Goal: Transaction & Acquisition: Download file/media

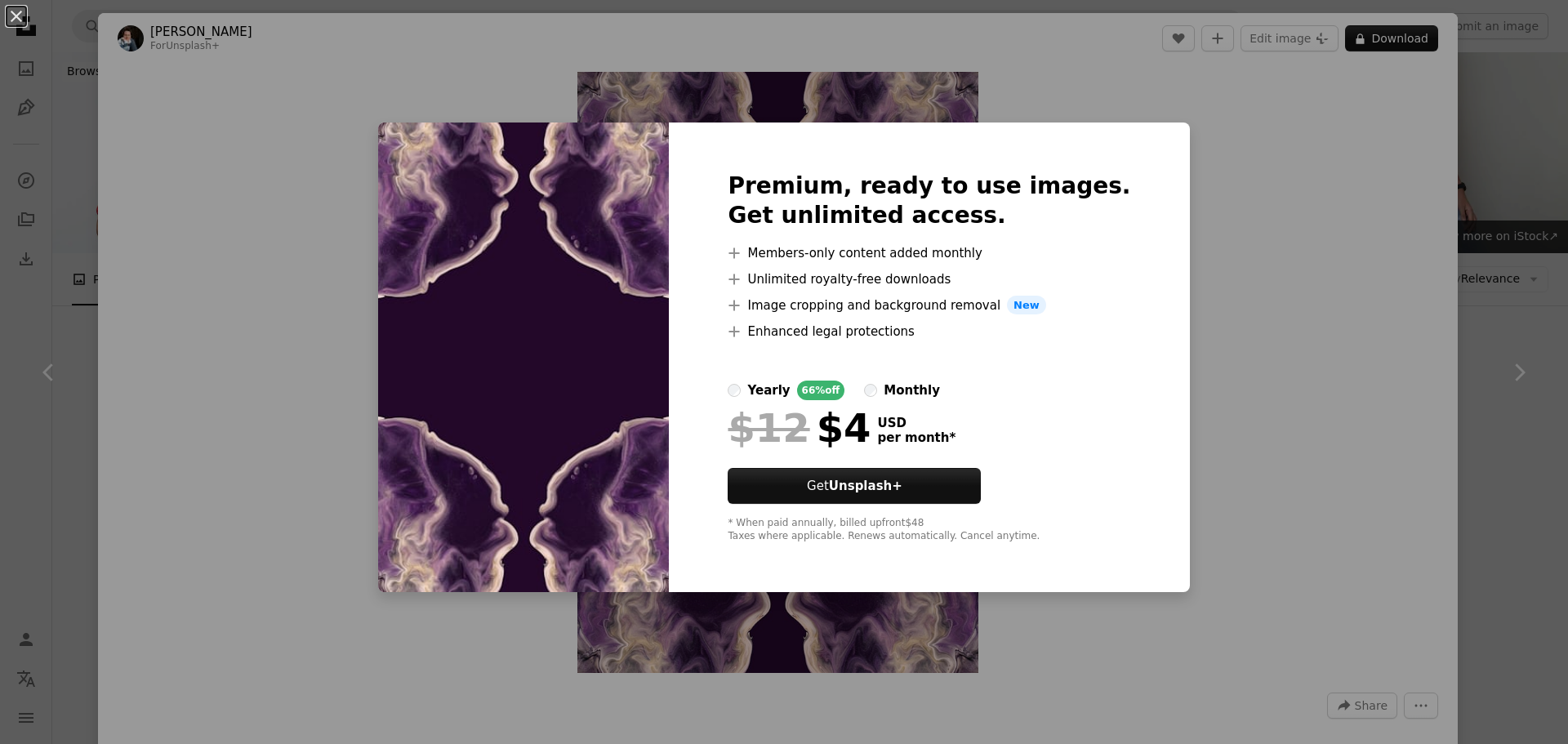
scroll to position [1362, 0]
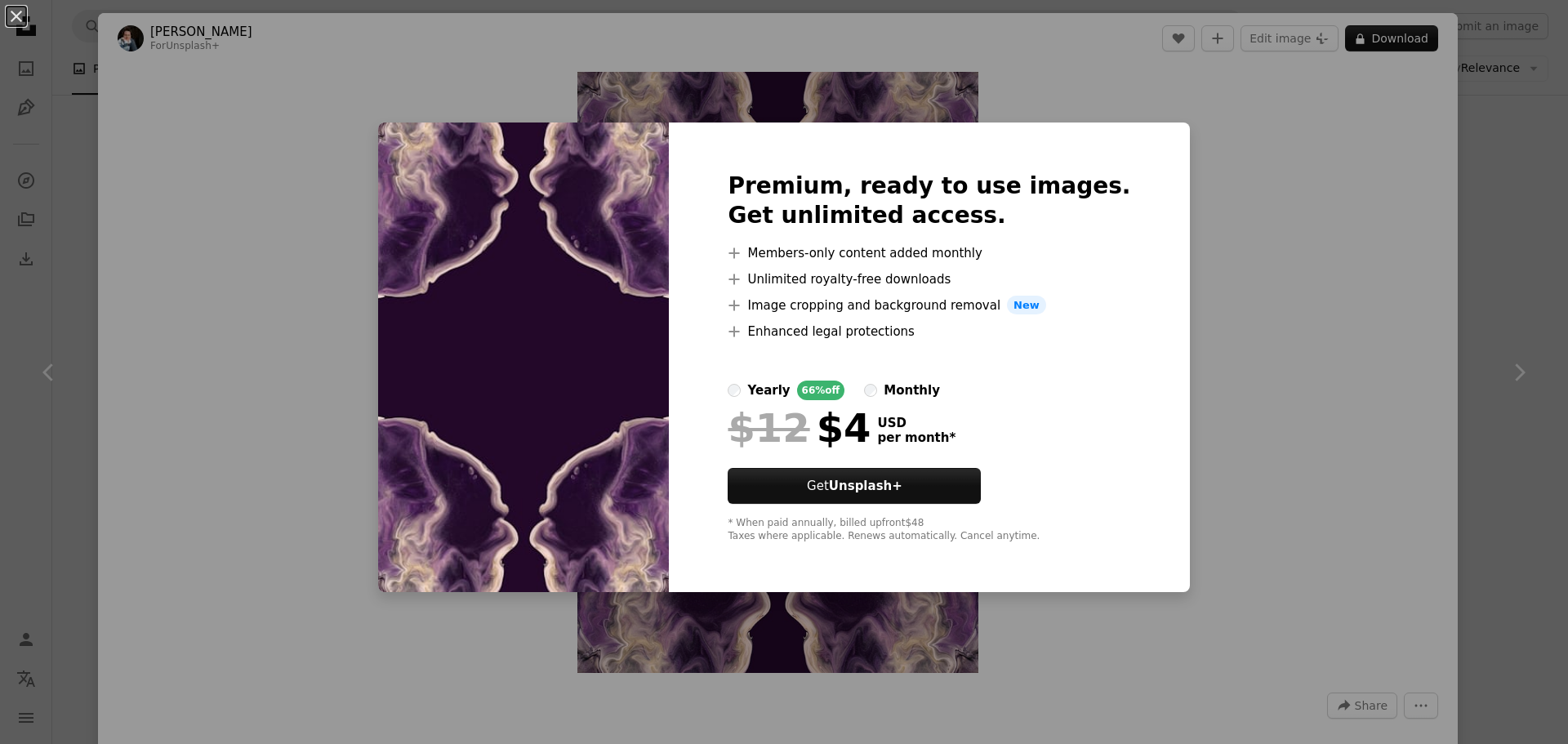
click at [1221, 187] on div "An X shape Premium, ready to use images. Get unlimited access. A plus sign Memb…" at bounding box center [784, 372] width 1568 height 744
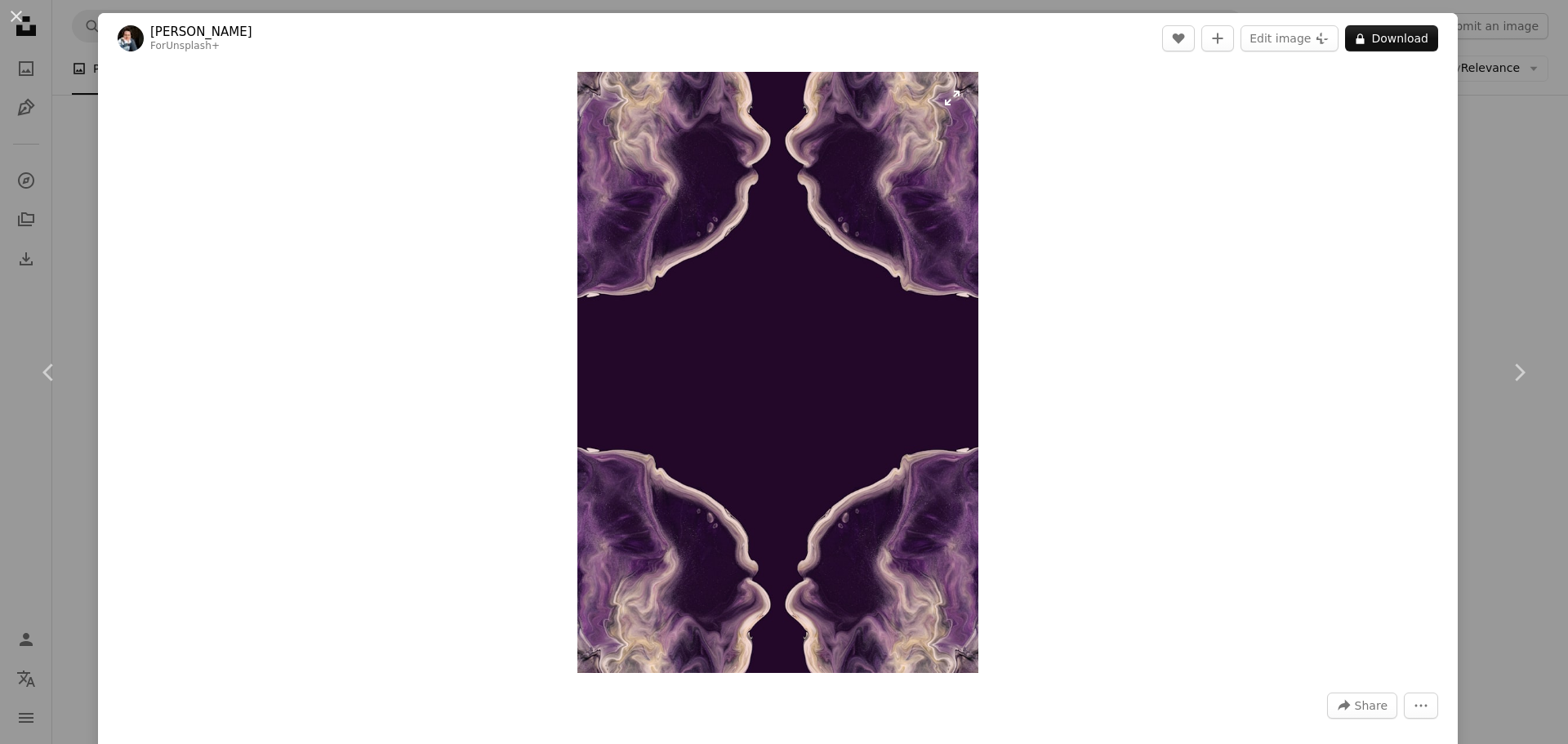
drag, startPoint x: 821, startPoint y: 289, endPoint x: 780, endPoint y: 286, distance: 41.1
click at [780, 286] on img "Zoom in on this image" at bounding box center [778, 372] width 401 height 602
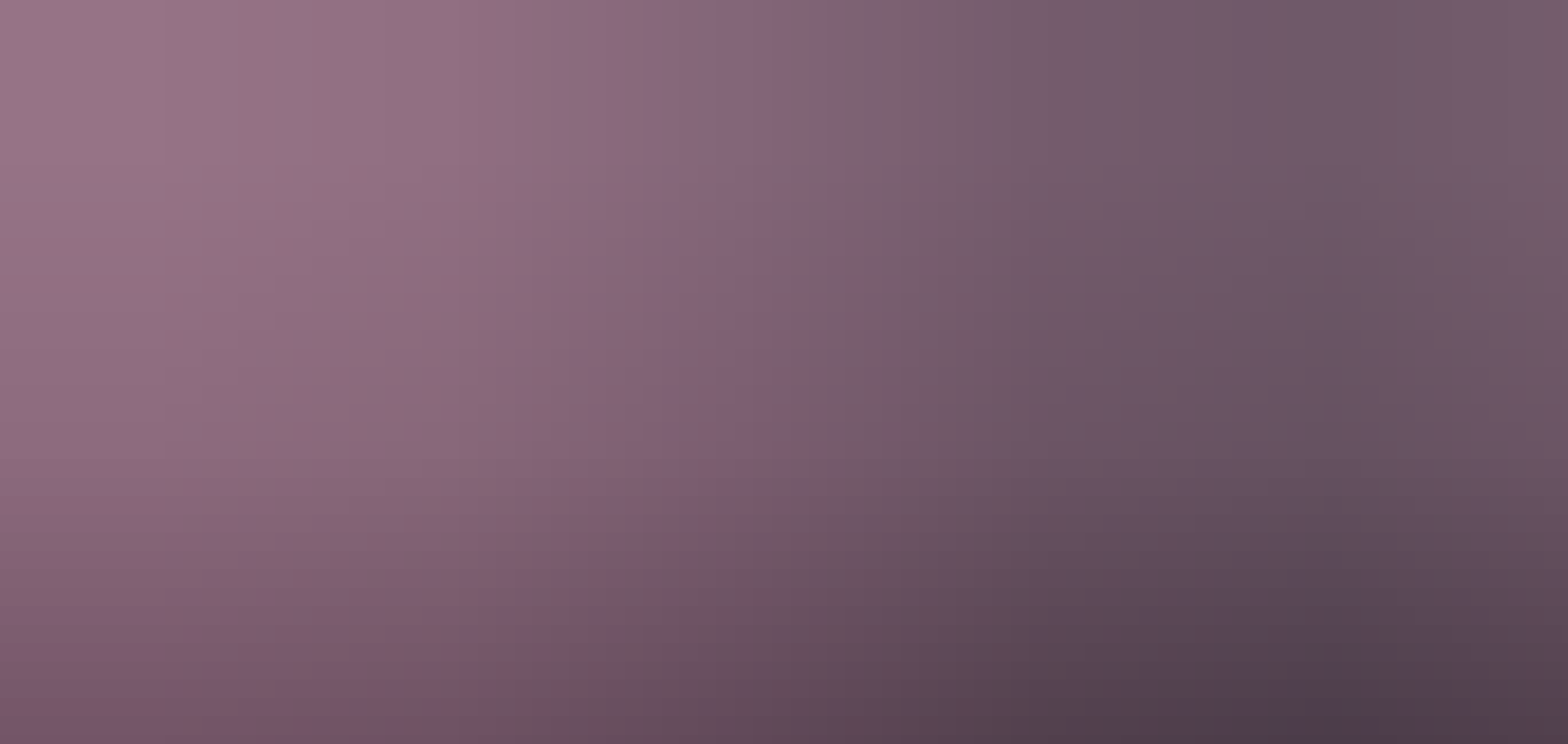
scroll to position [788, 0]
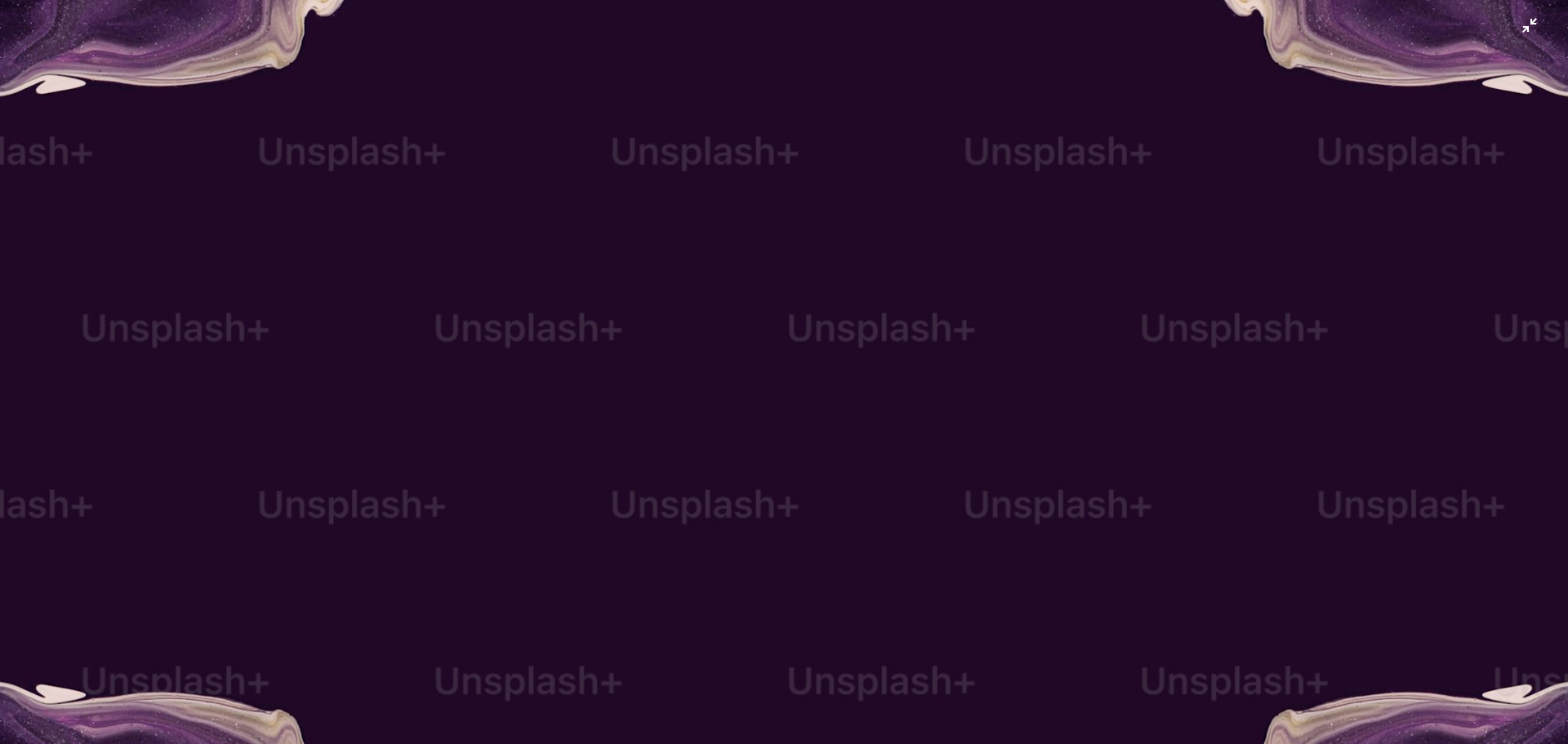
click at [1519, 39] on img "Zoom out on this image" at bounding box center [784, 389] width 1570 height 2355
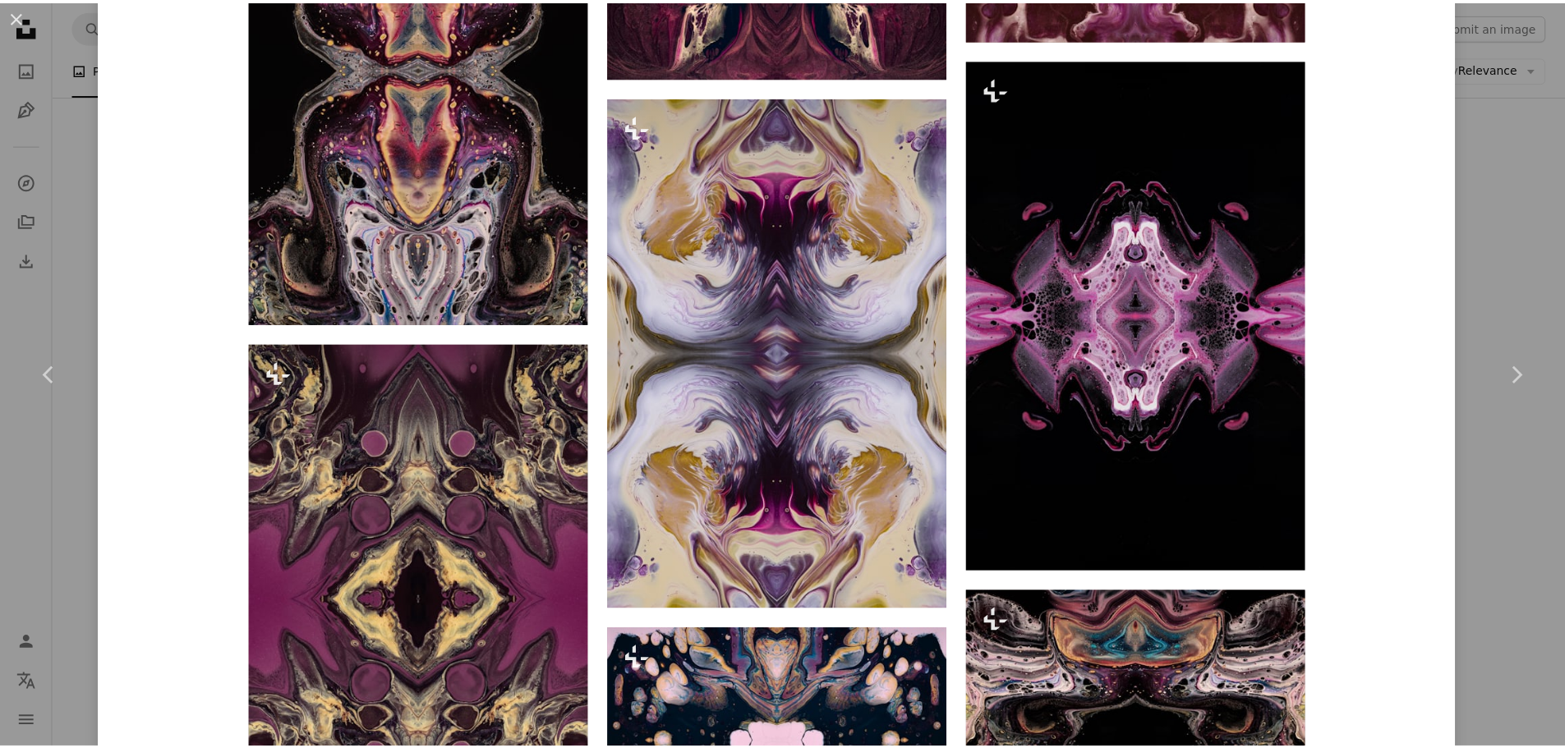
scroll to position [6024, 0]
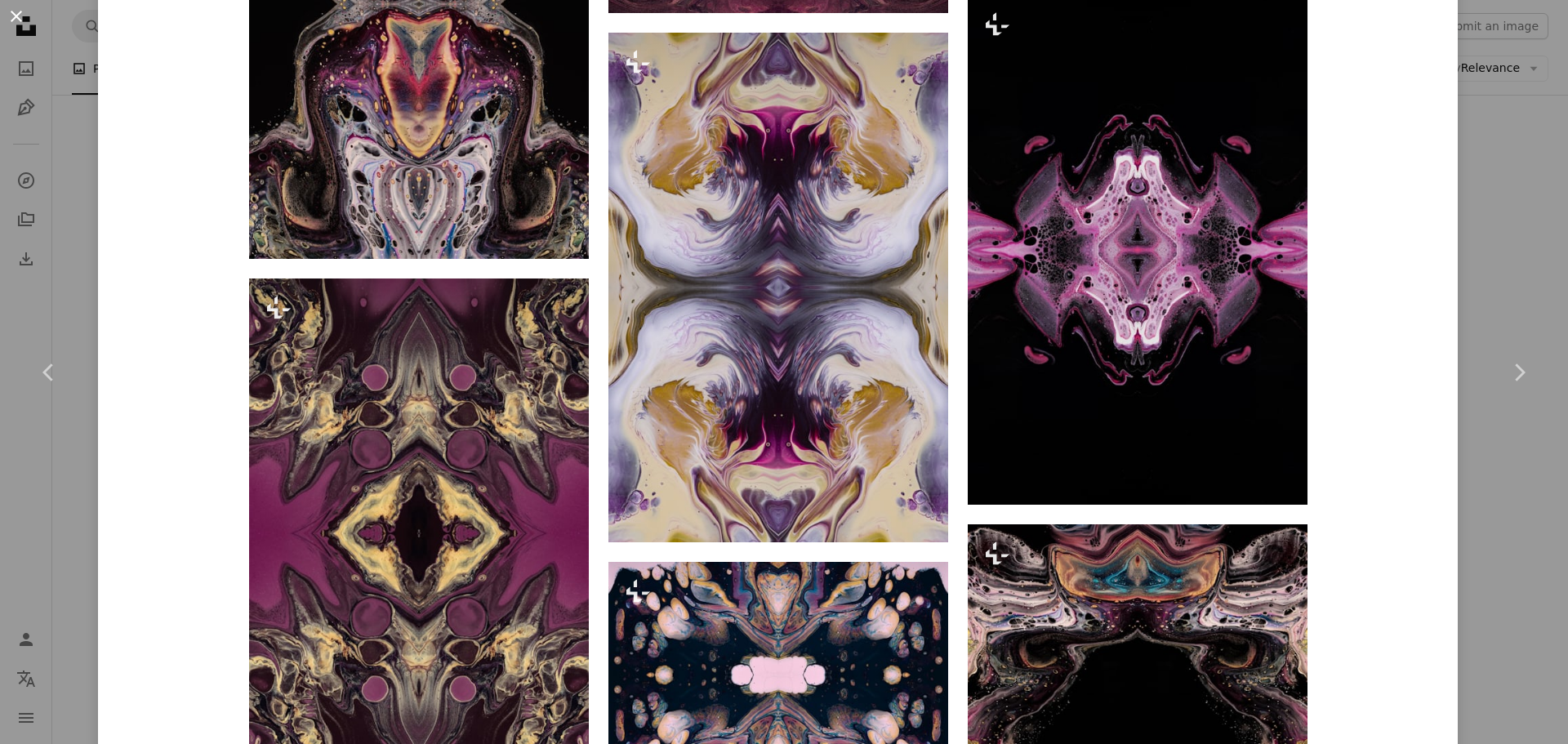
click at [22, 21] on button "An X shape" at bounding box center [17, 17] width 20 height 20
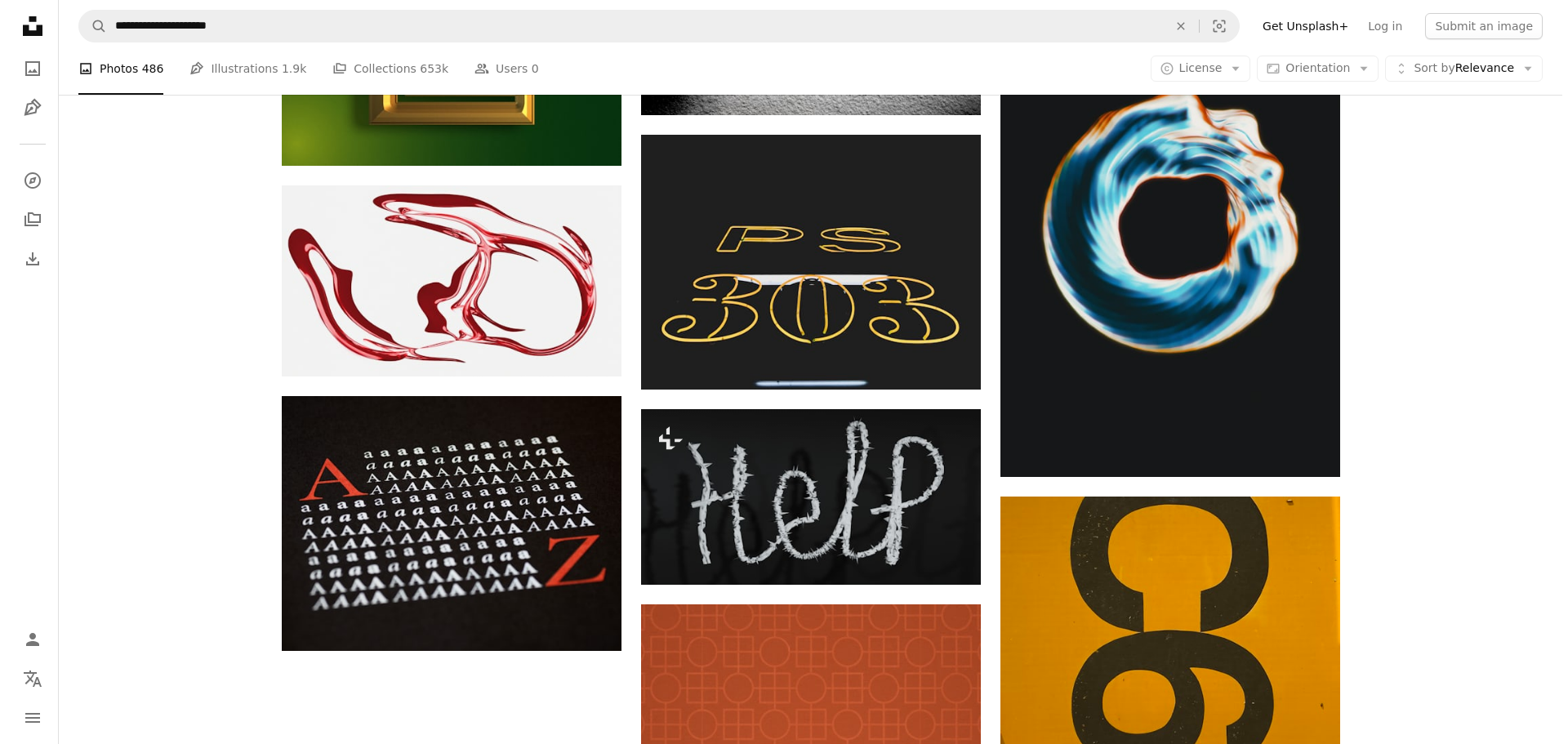
scroll to position [4630, 0]
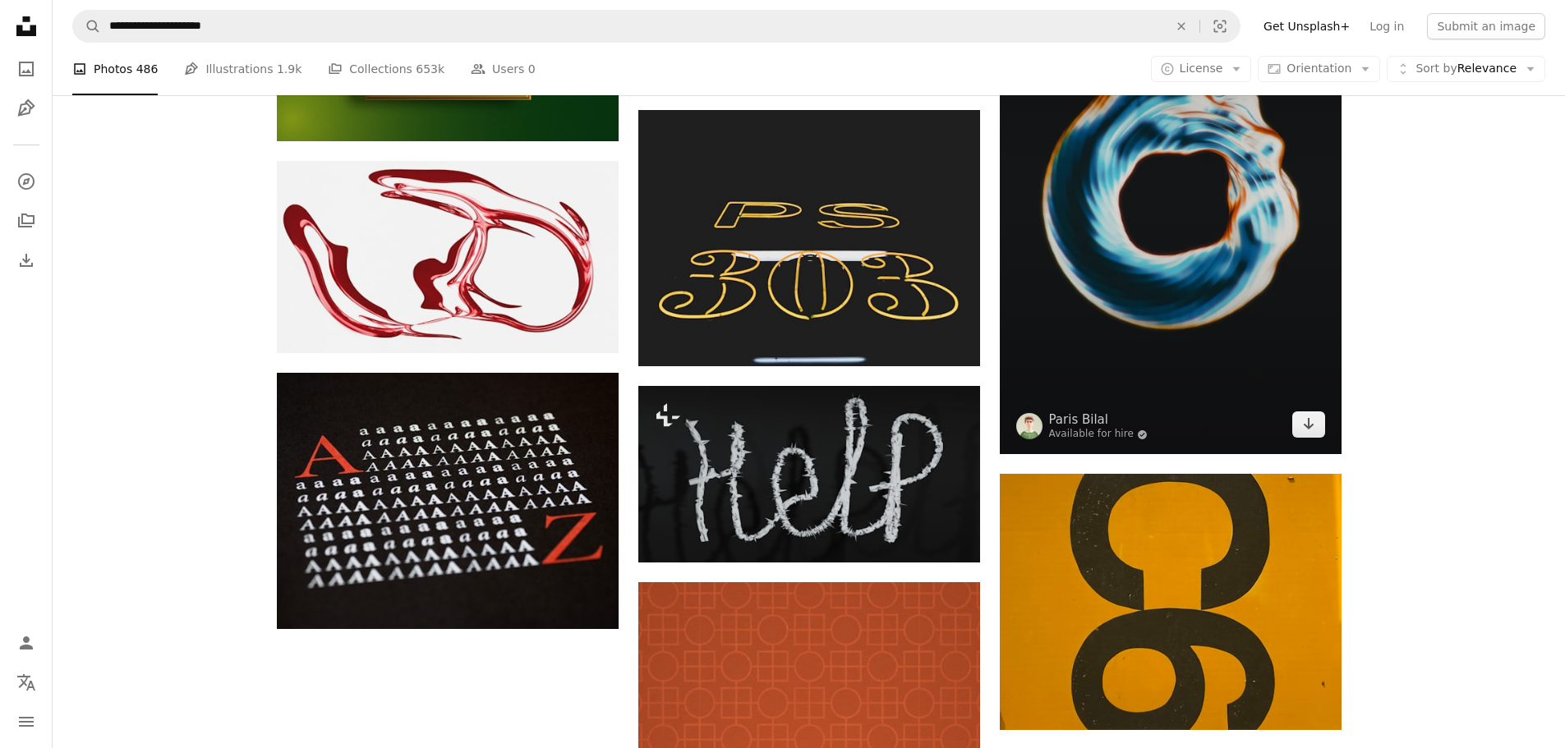
click at [1196, 316] on img at bounding box center [1171, 198] width 342 height 513
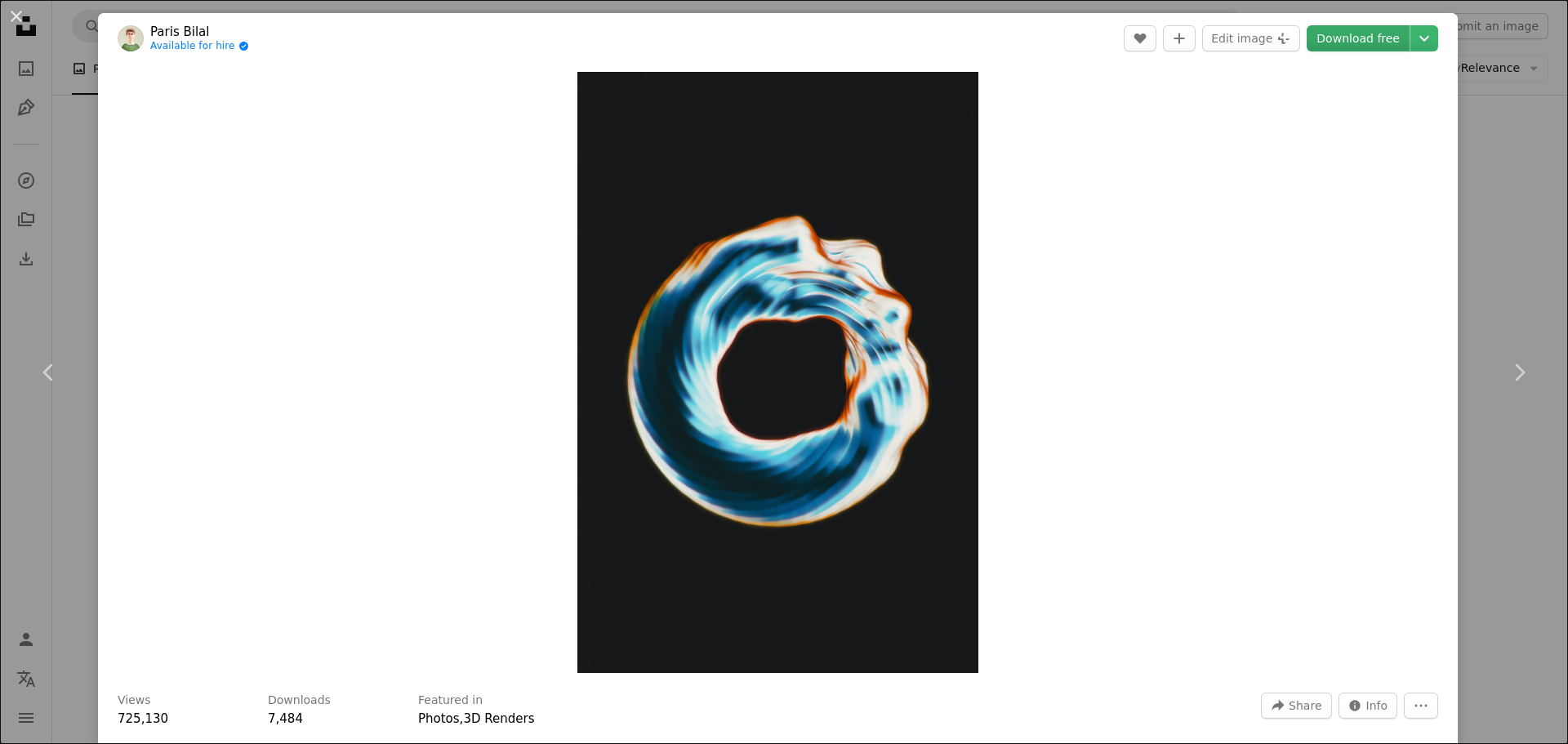
click at [1352, 42] on link "Download free" at bounding box center [1358, 38] width 103 height 26
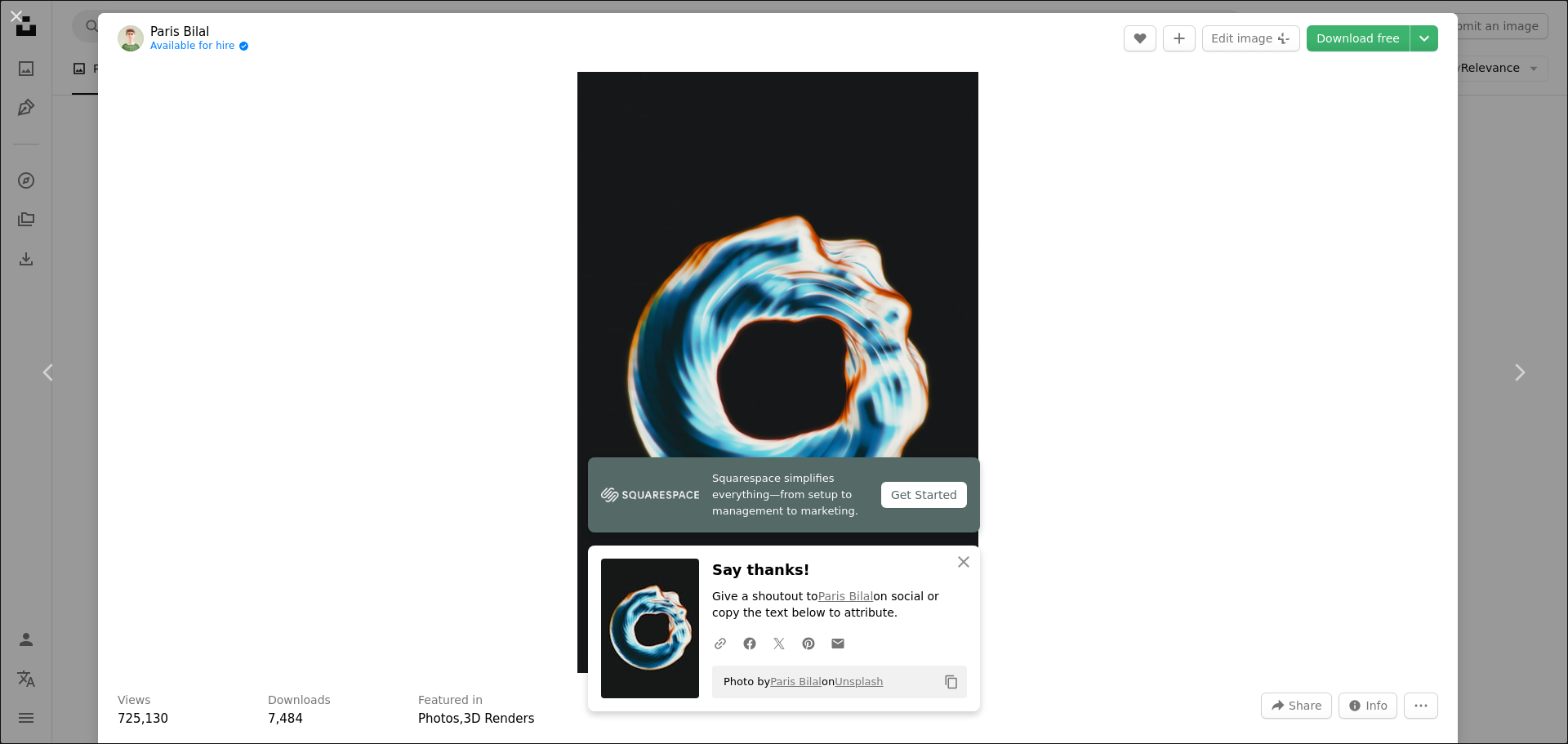
click at [1107, 375] on div "Zoom in" at bounding box center [779, 372] width 1360 height 618
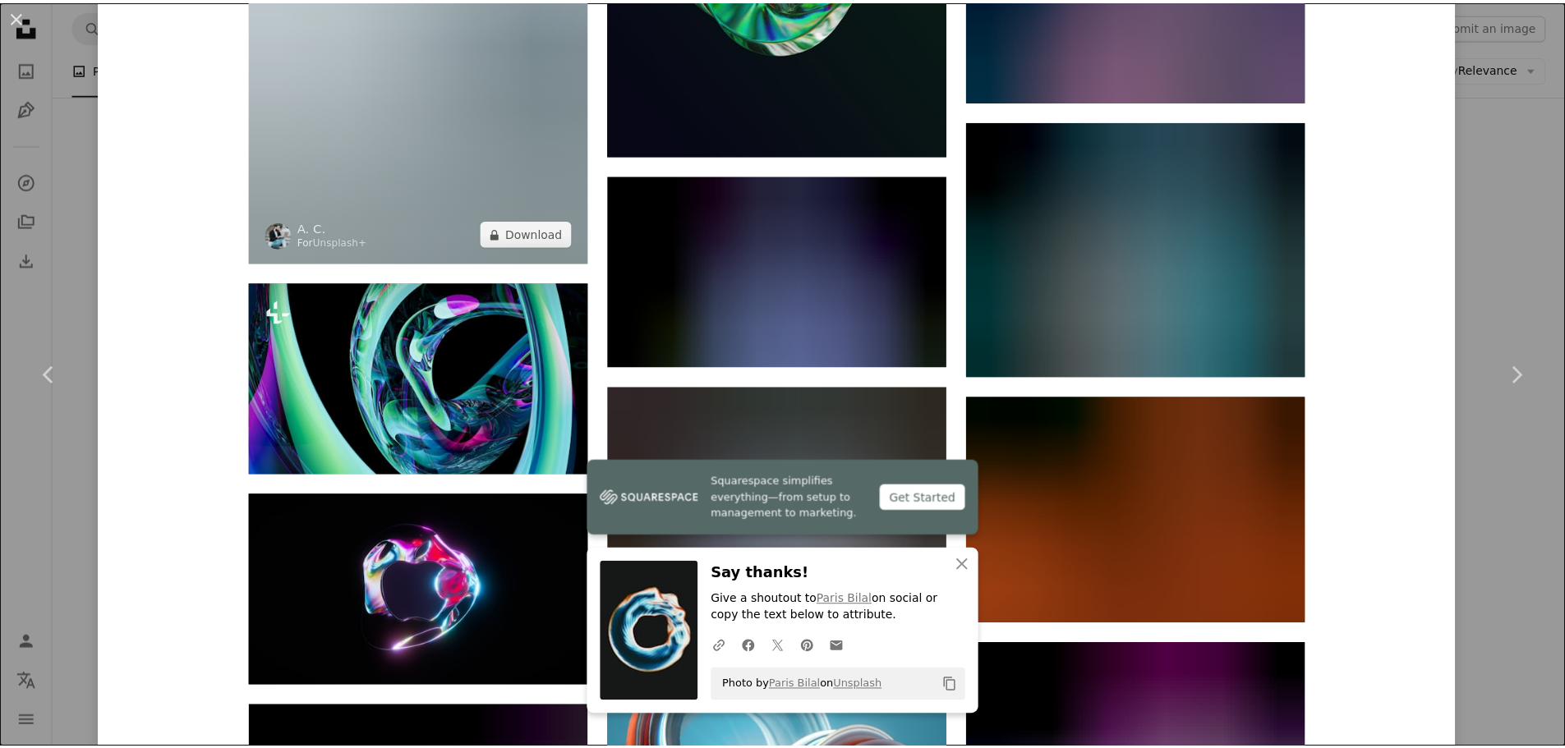
scroll to position [2464, 0]
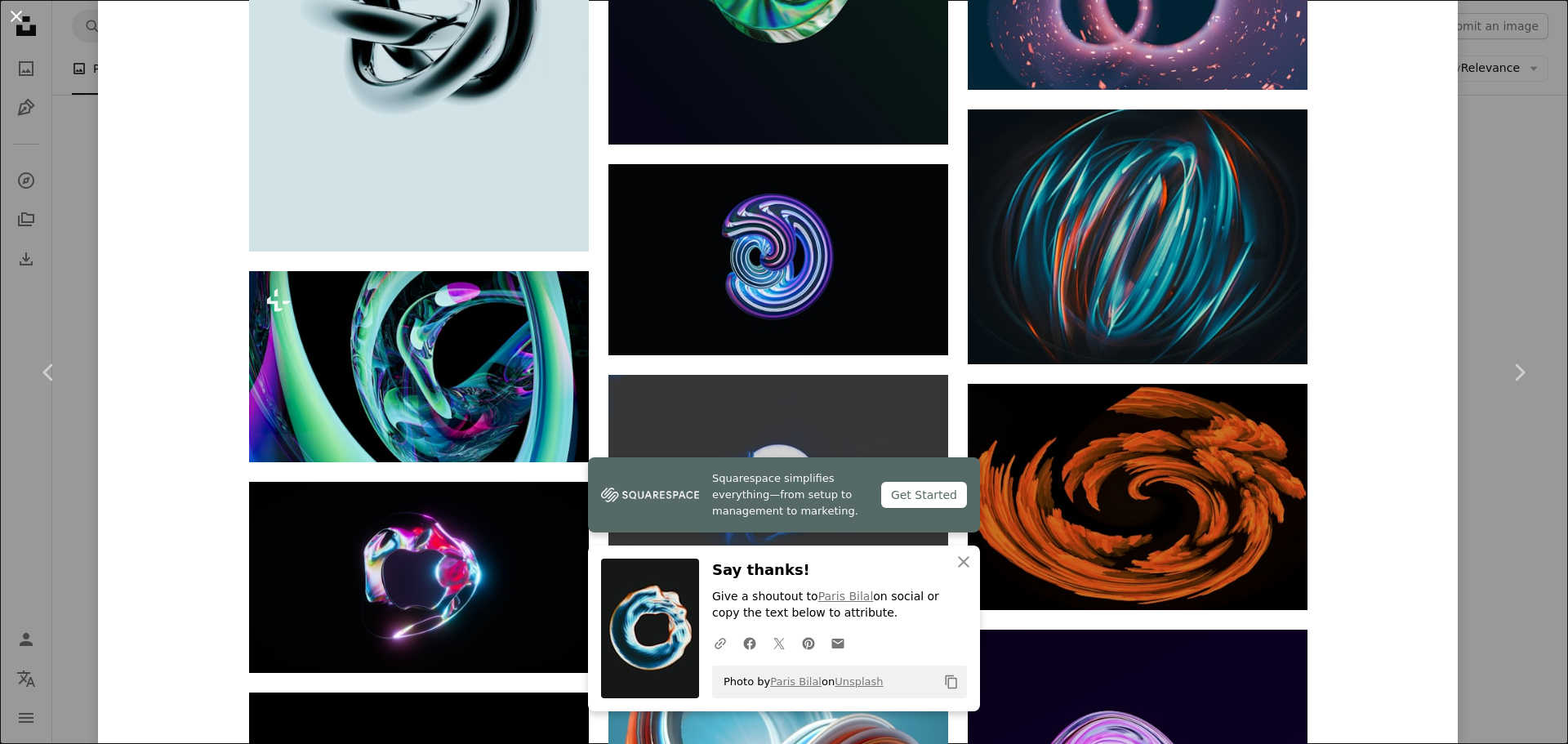
click at [22, 9] on button "An X shape" at bounding box center [17, 17] width 20 height 20
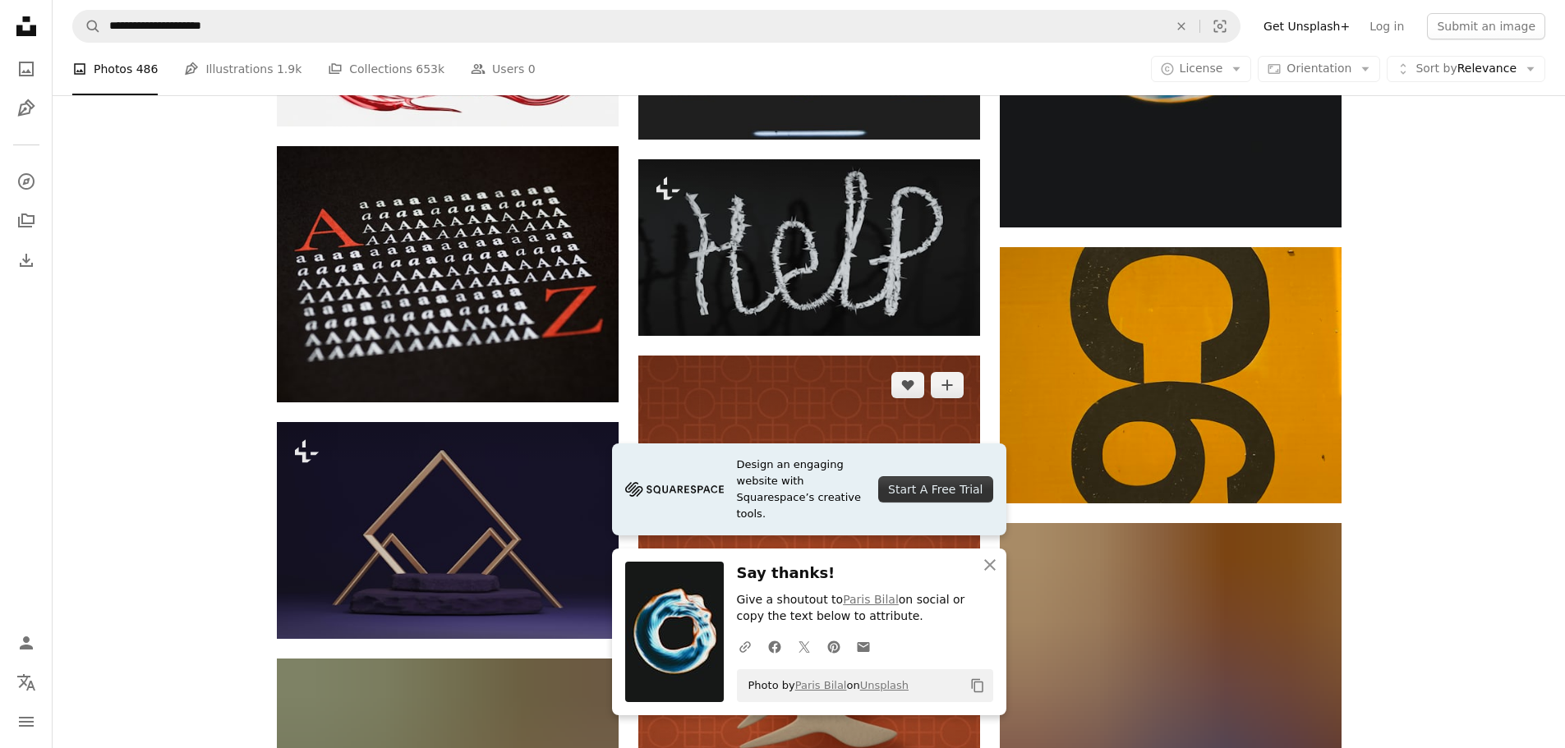
scroll to position [4929, 0]
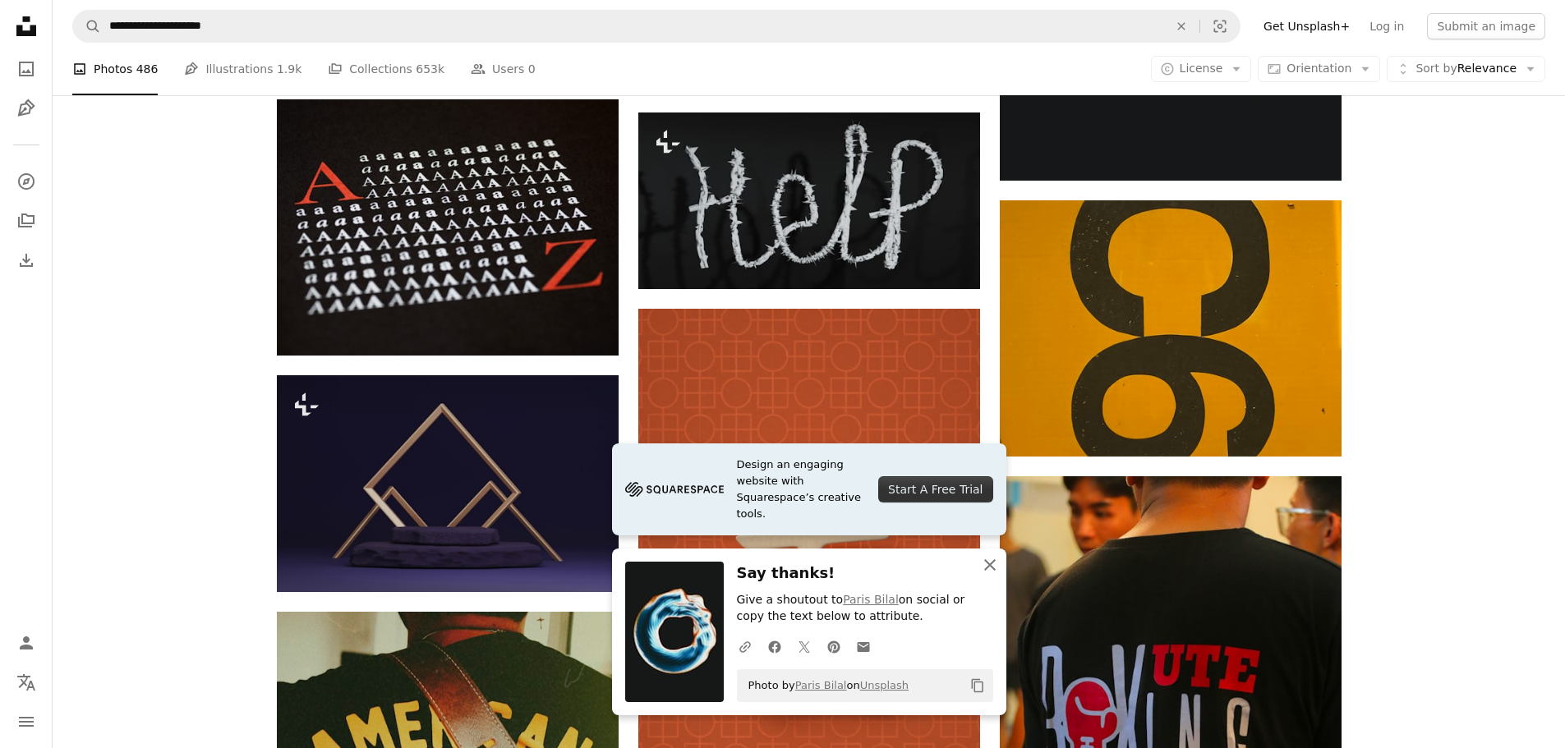
click at [991, 564] on icon "button" at bounding box center [990, 565] width 12 height 12
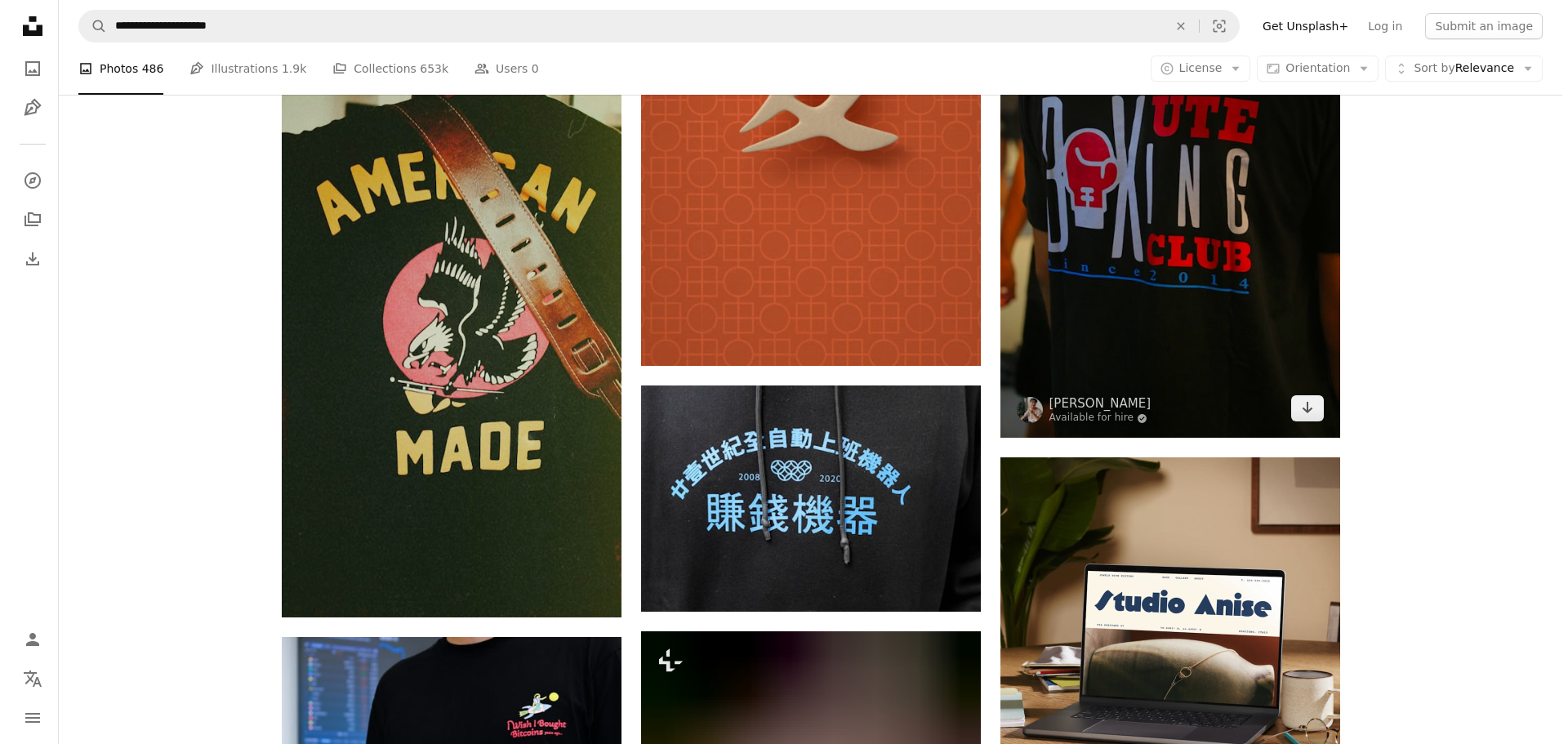
scroll to position [5448, 0]
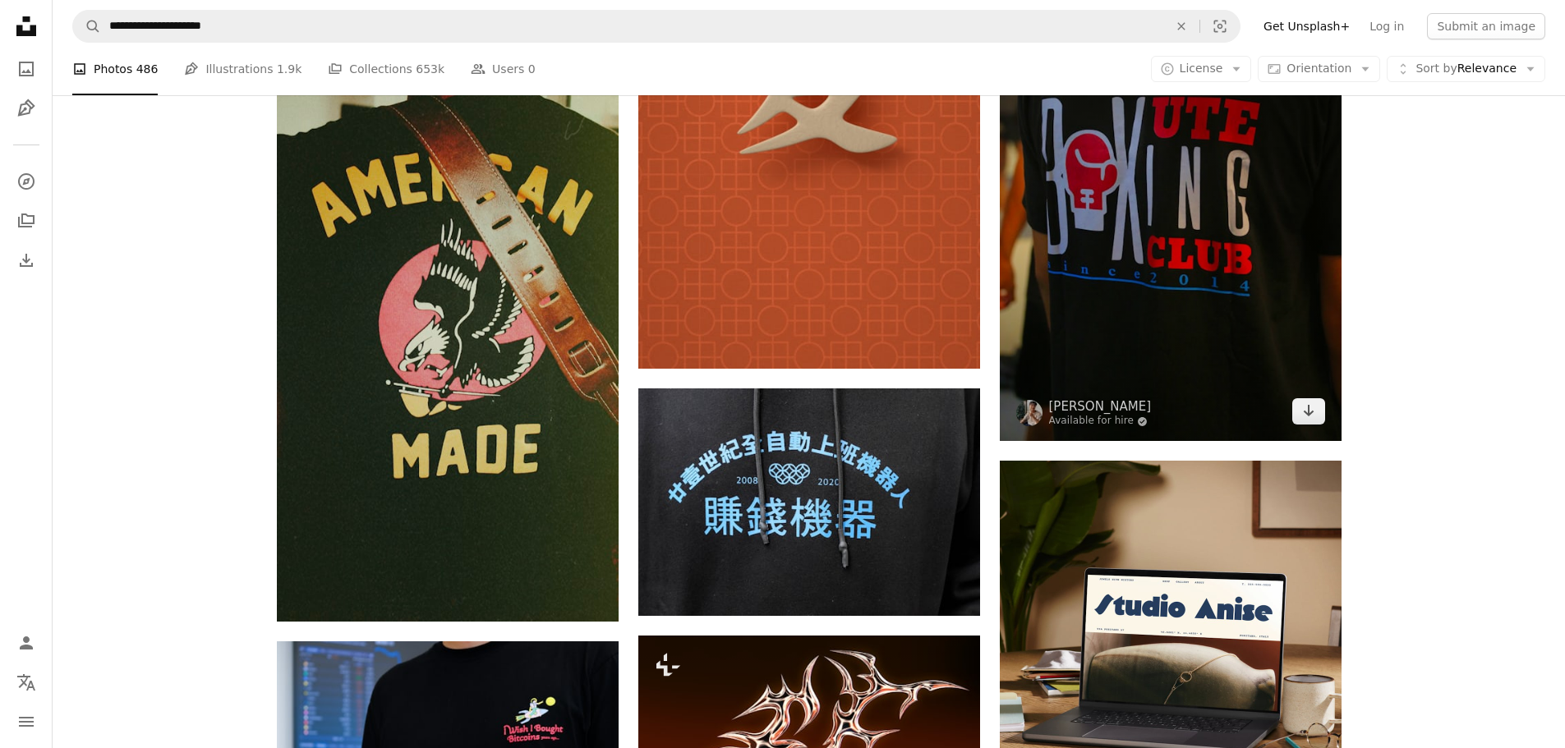
click at [1135, 328] on img at bounding box center [1171, 185] width 342 height 513
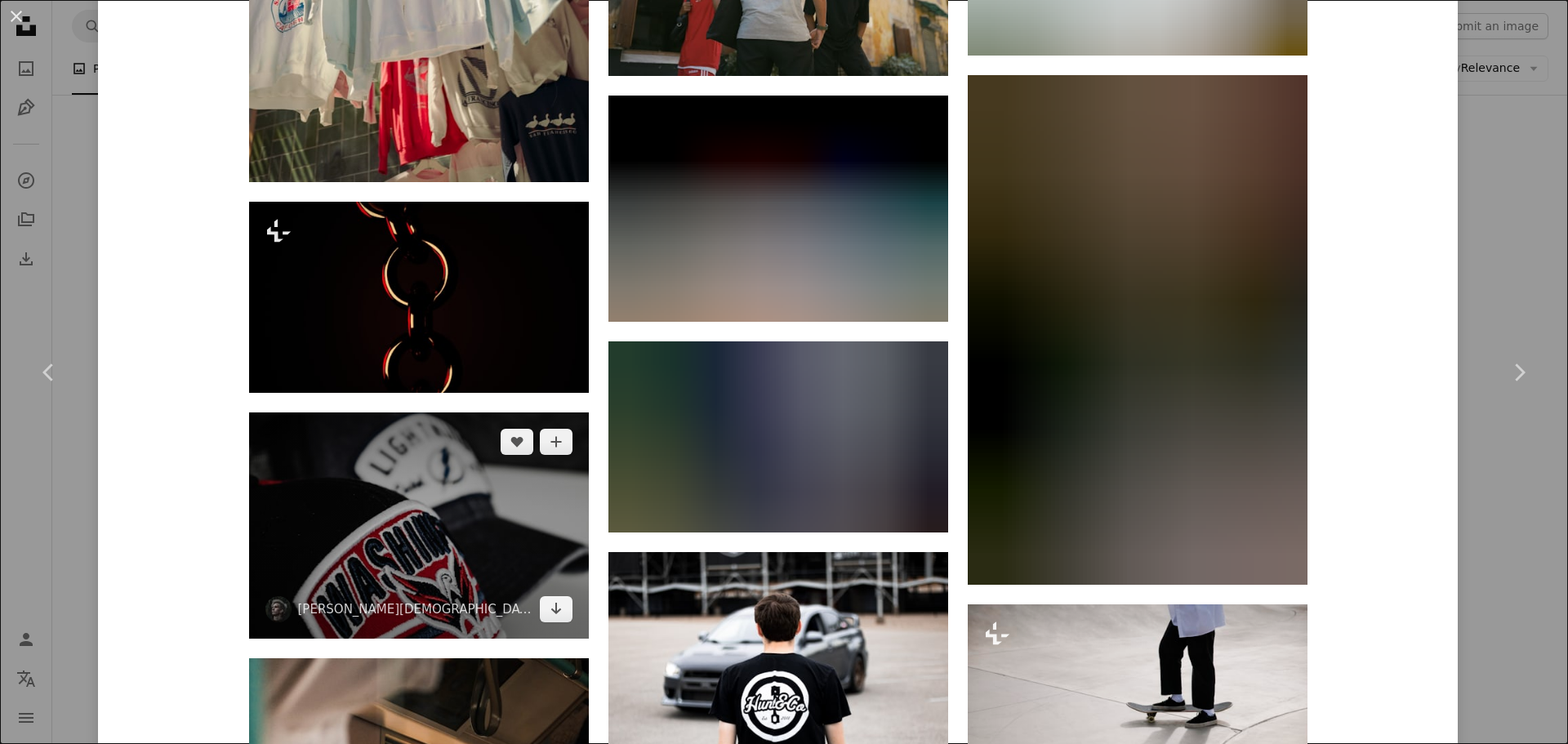
scroll to position [5614, 0]
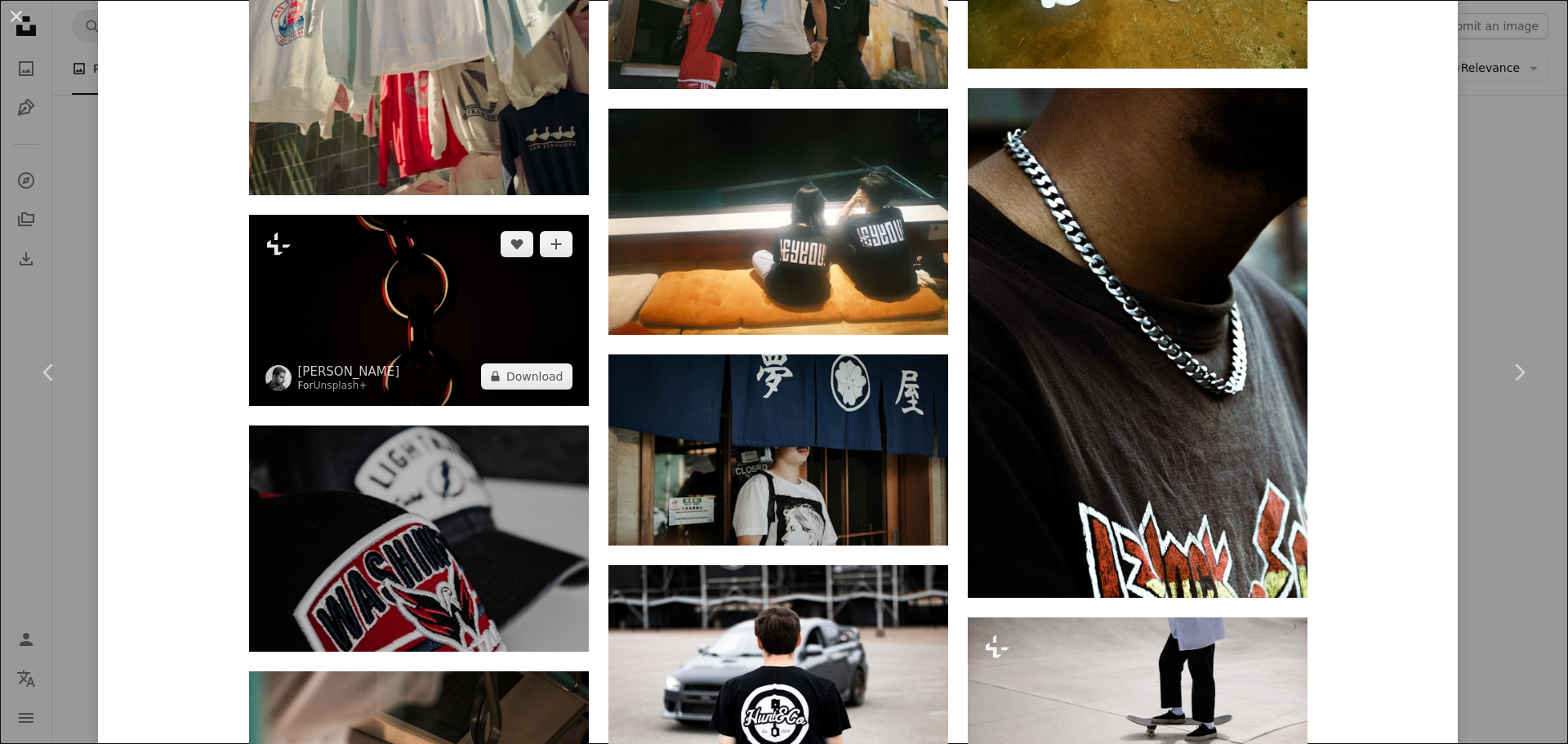
click at [485, 317] on img at bounding box center [420, 310] width 340 height 191
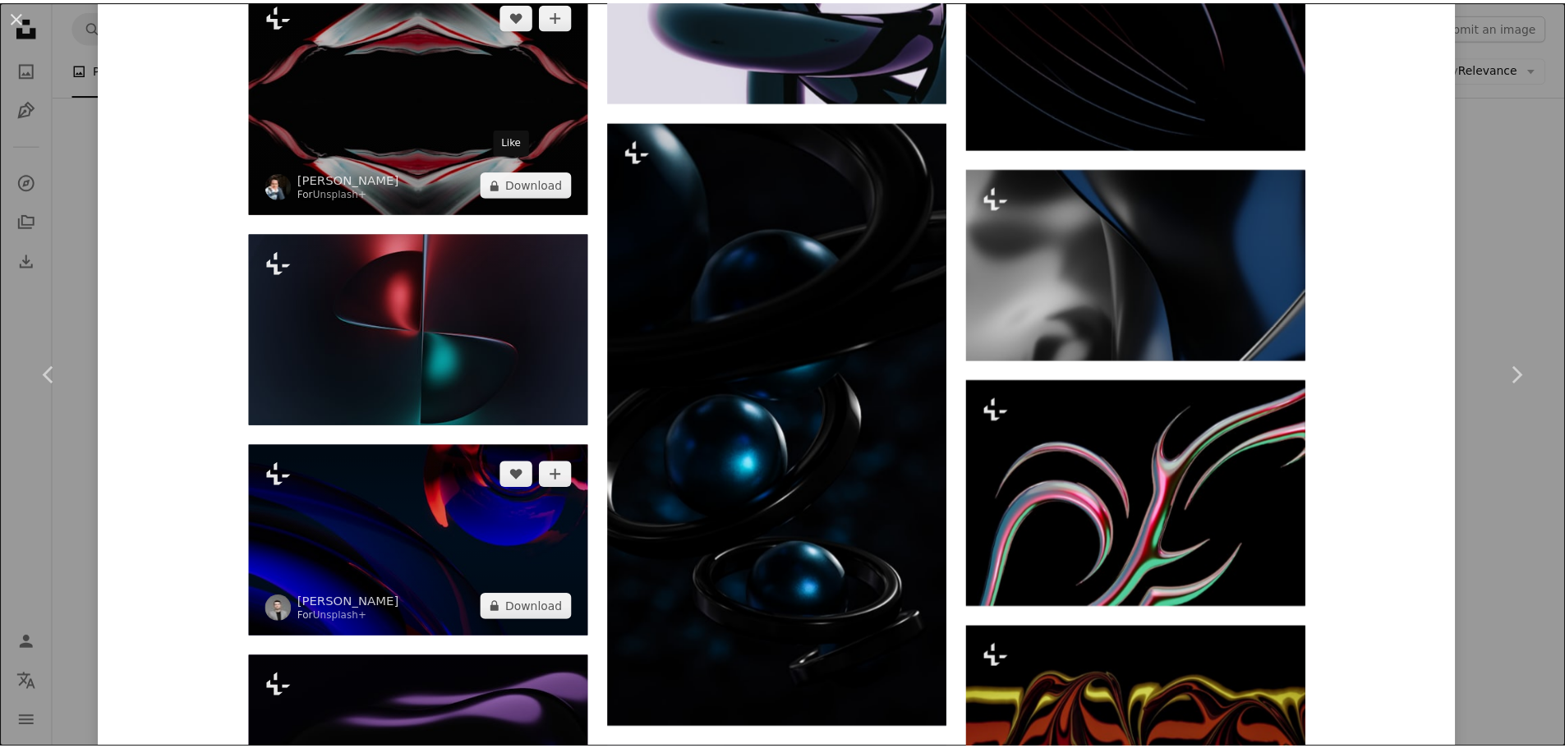
scroll to position [3012, 0]
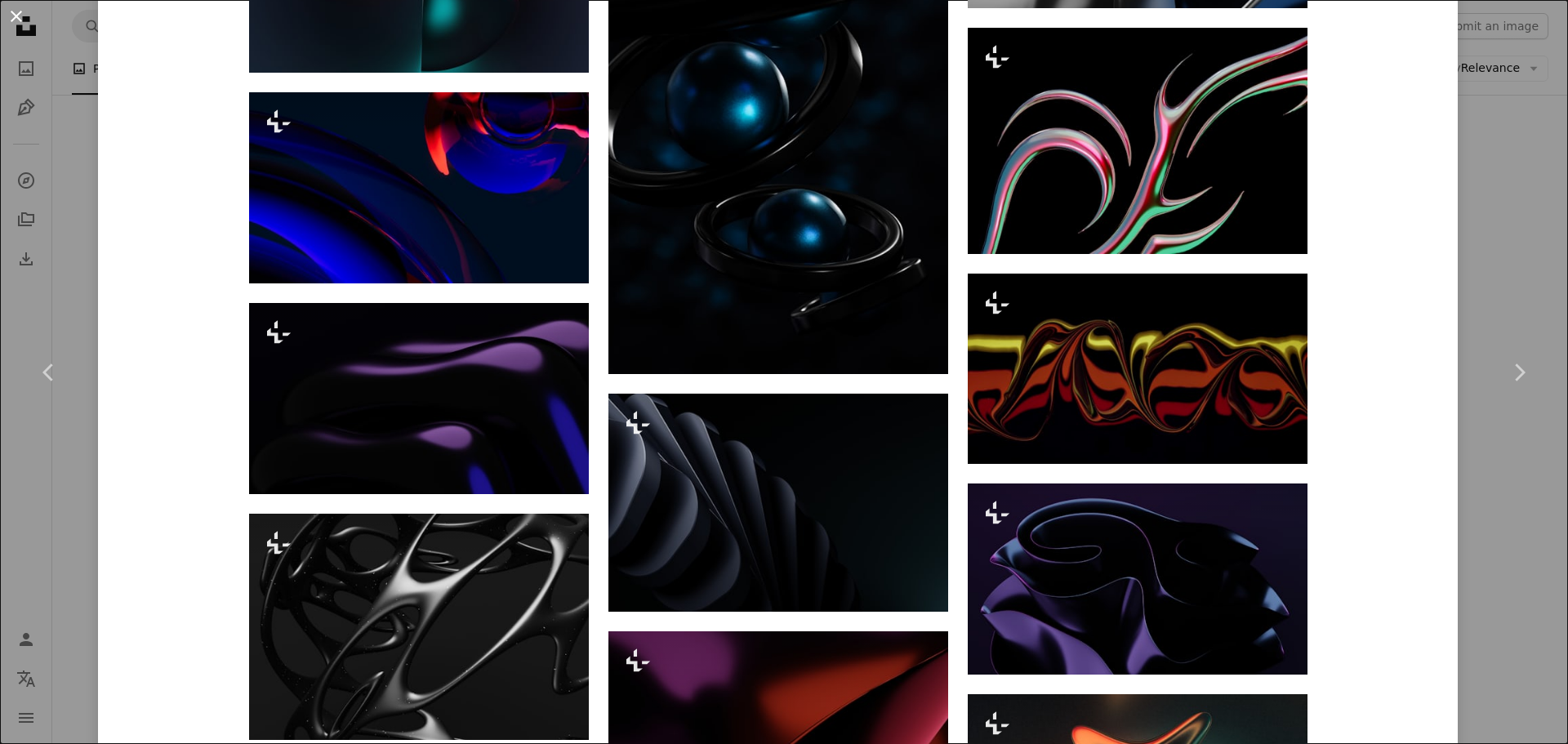
click at [21, 17] on button "An X shape" at bounding box center [17, 17] width 20 height 20
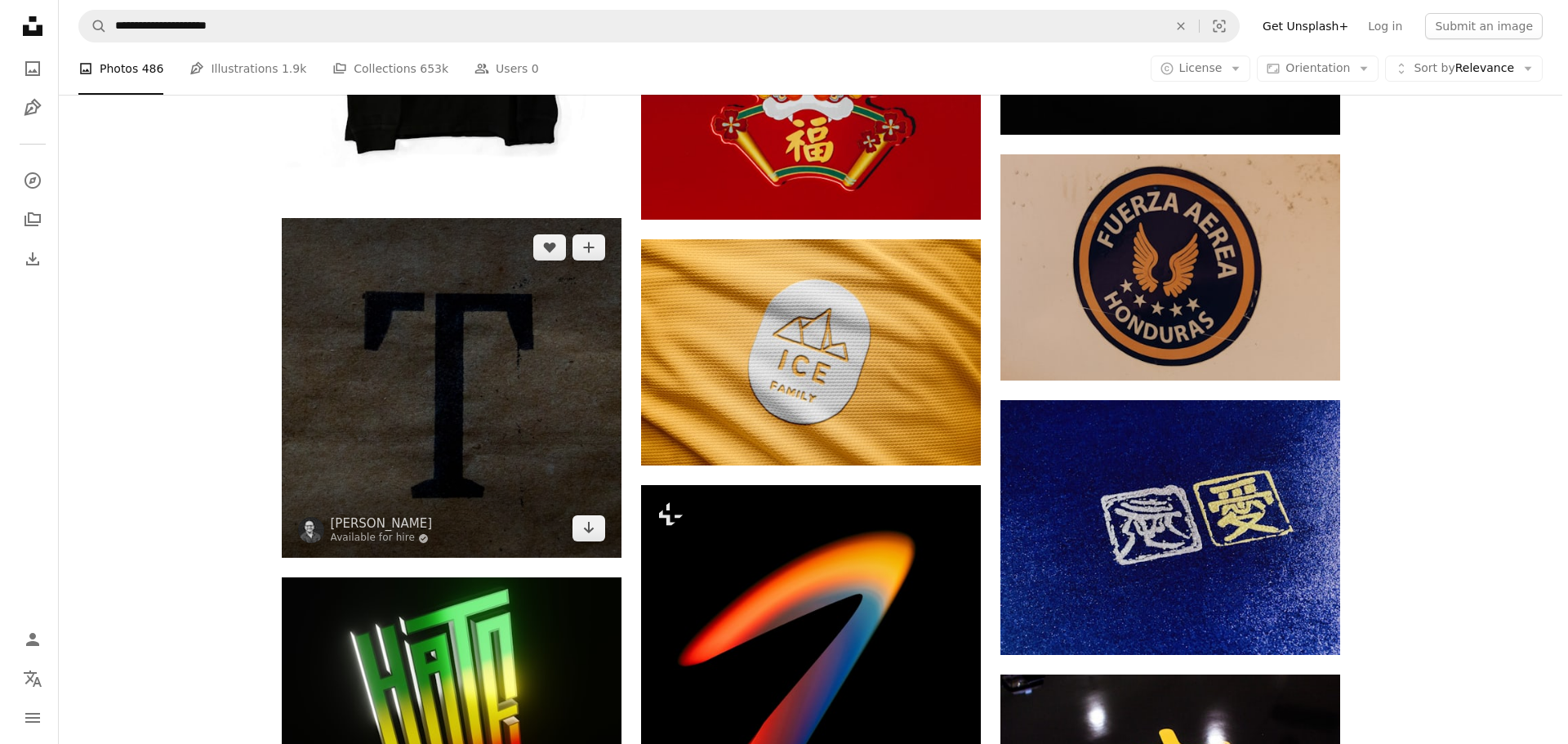
scroll to position [2179, 0]
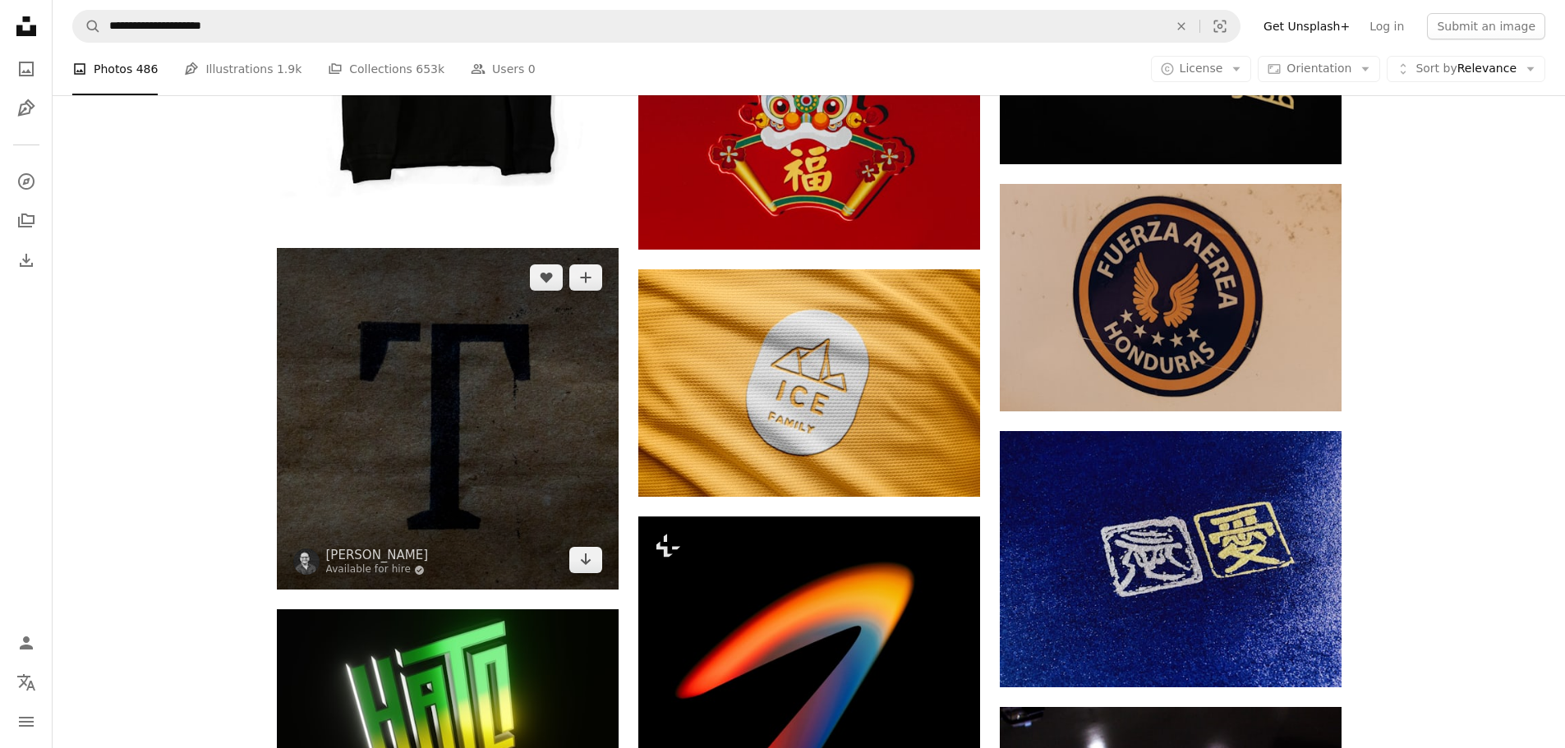
click at [525, 403] on img at bounding box center [448, 419] width 342 height 342
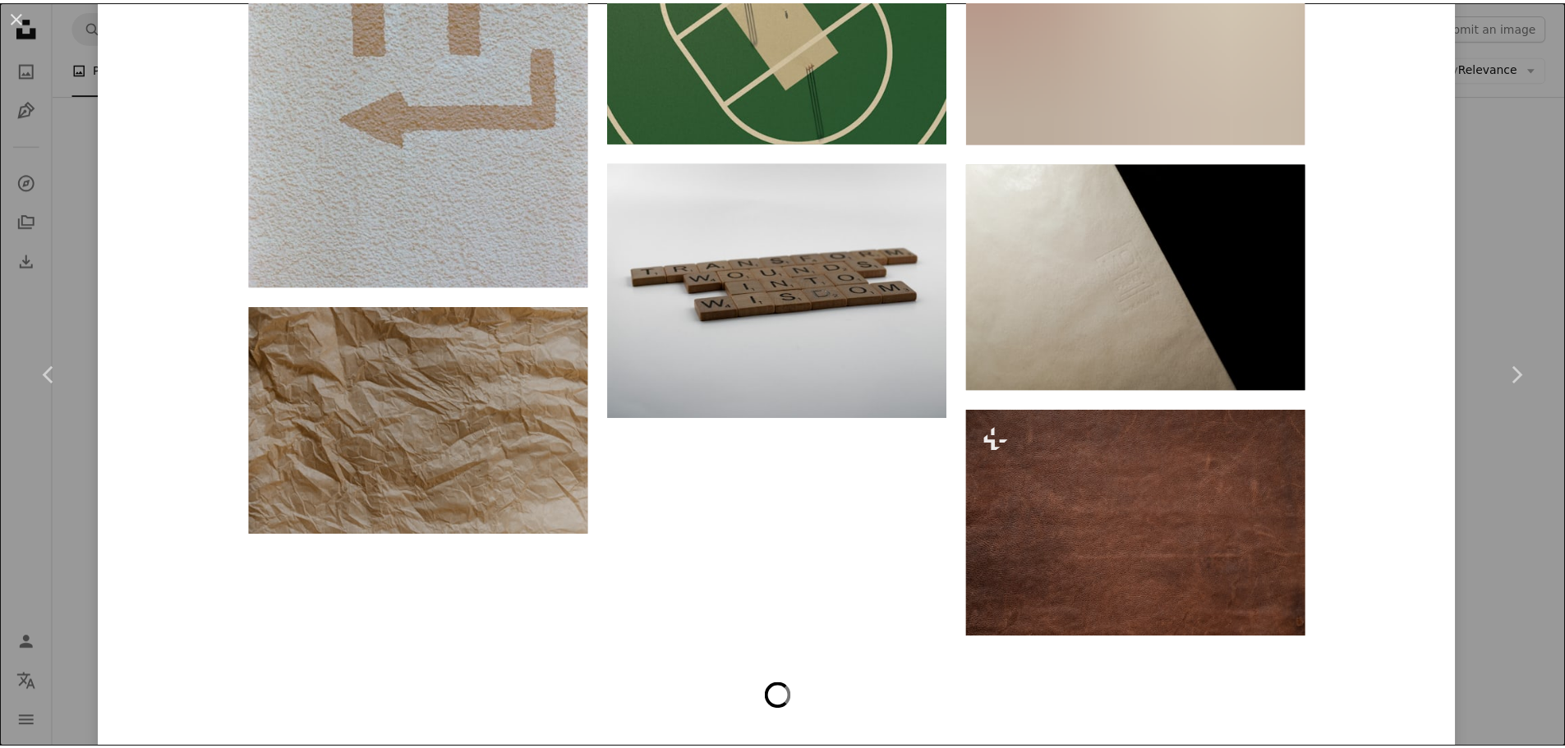
scroll to position [7740, 0]
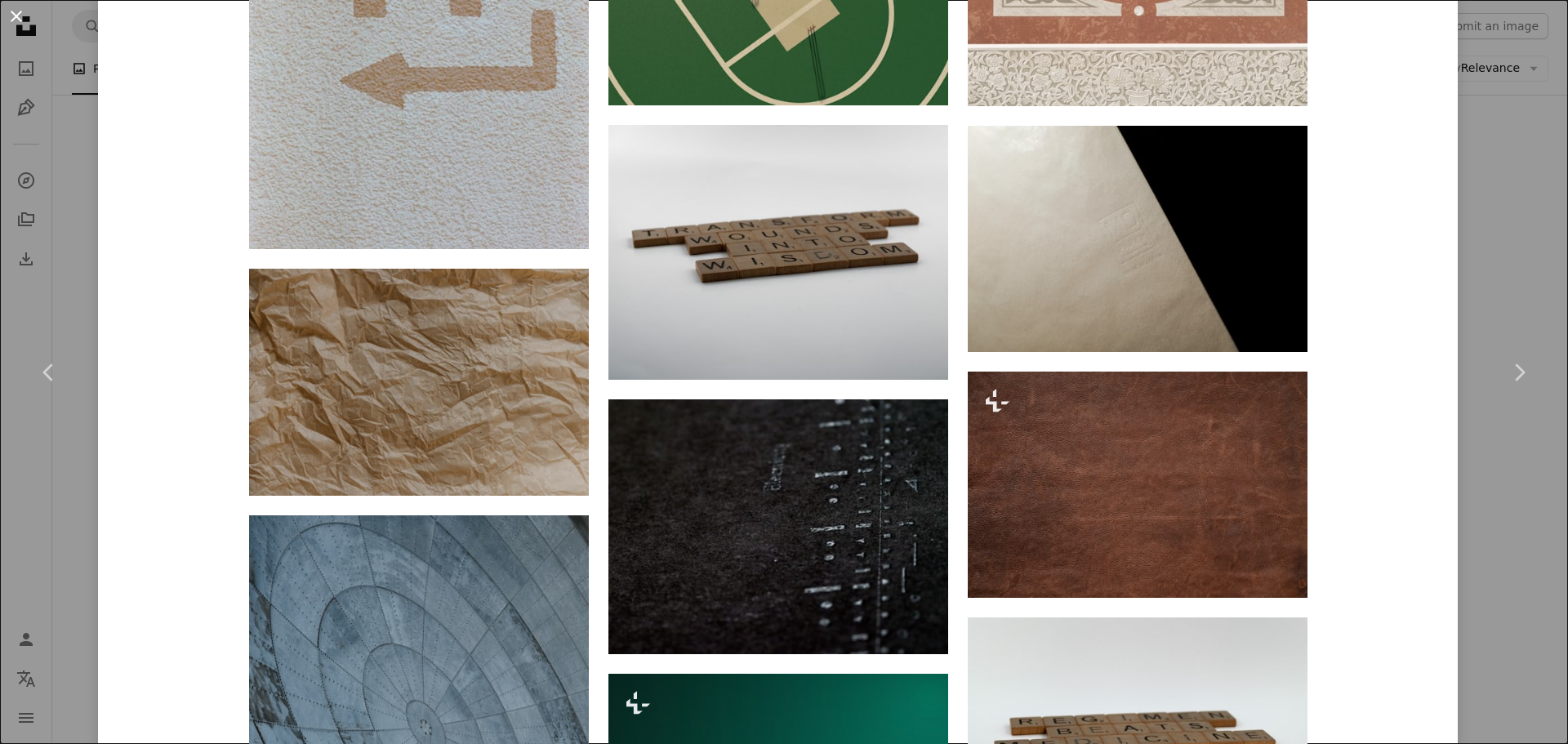
click at [13, 15] on button "An X shape" at bounding box center [17, 17] width 20 height 20
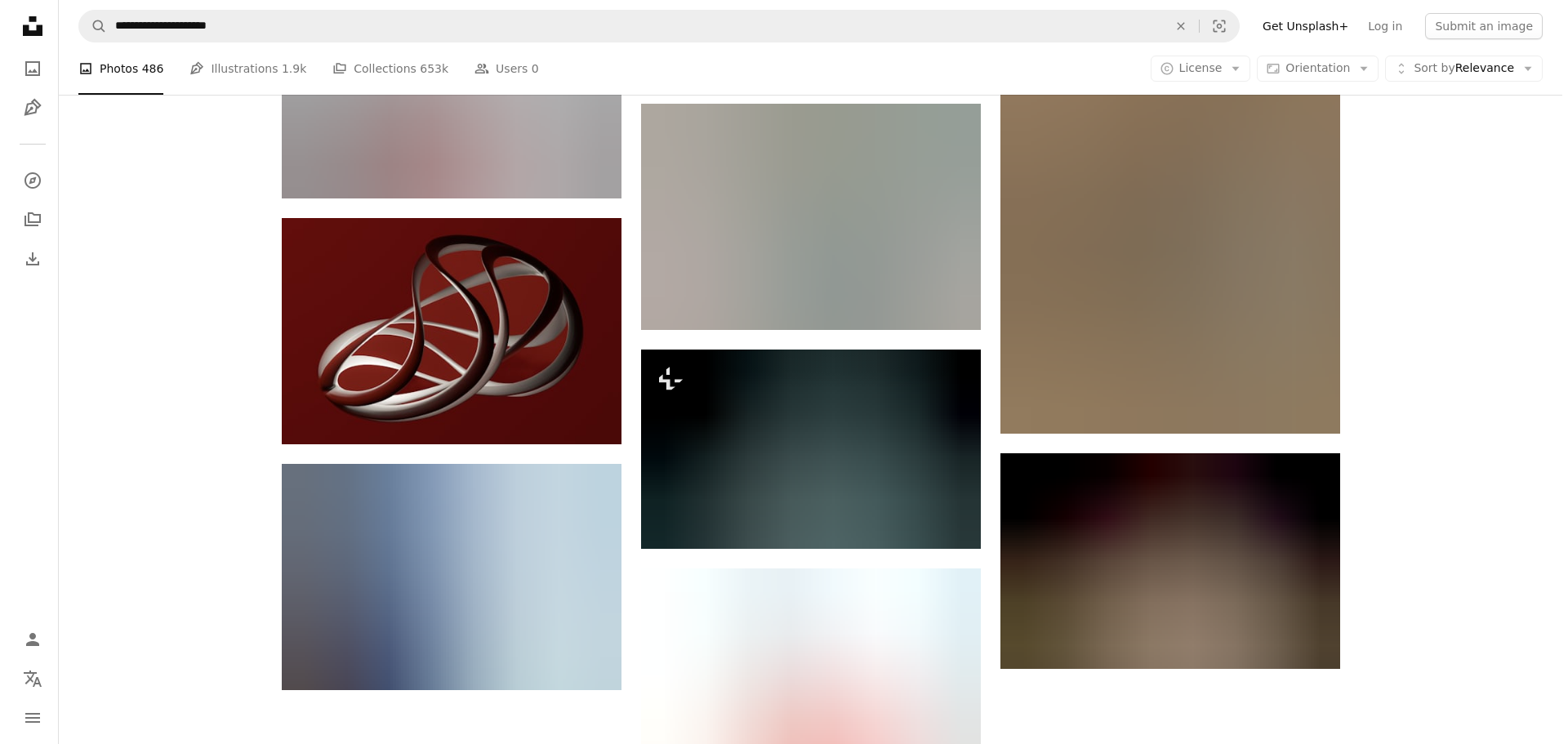
scroll to position [7117, 0]
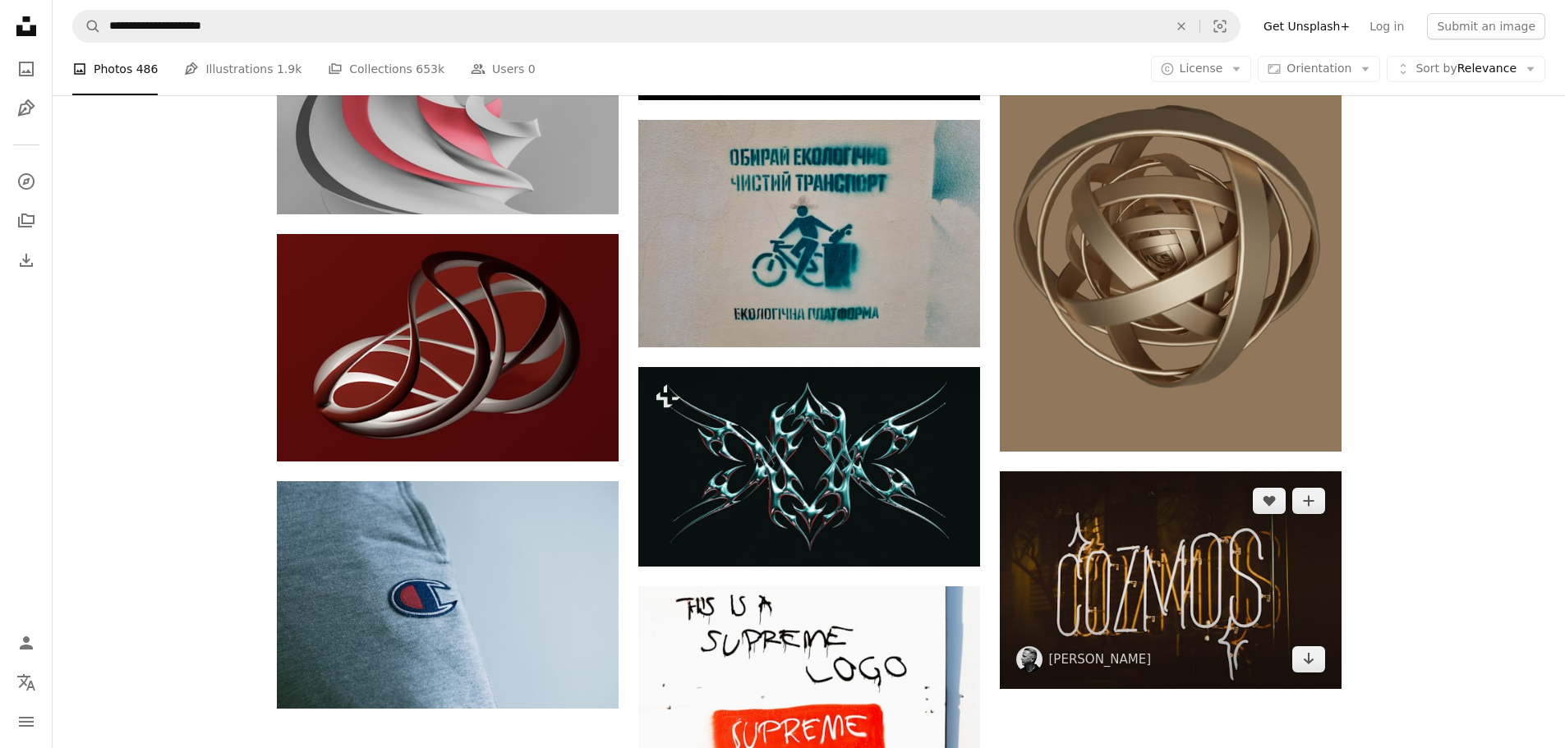
click at [1118, 628] on img at bounding box center [1171, 581] width 342 height 218
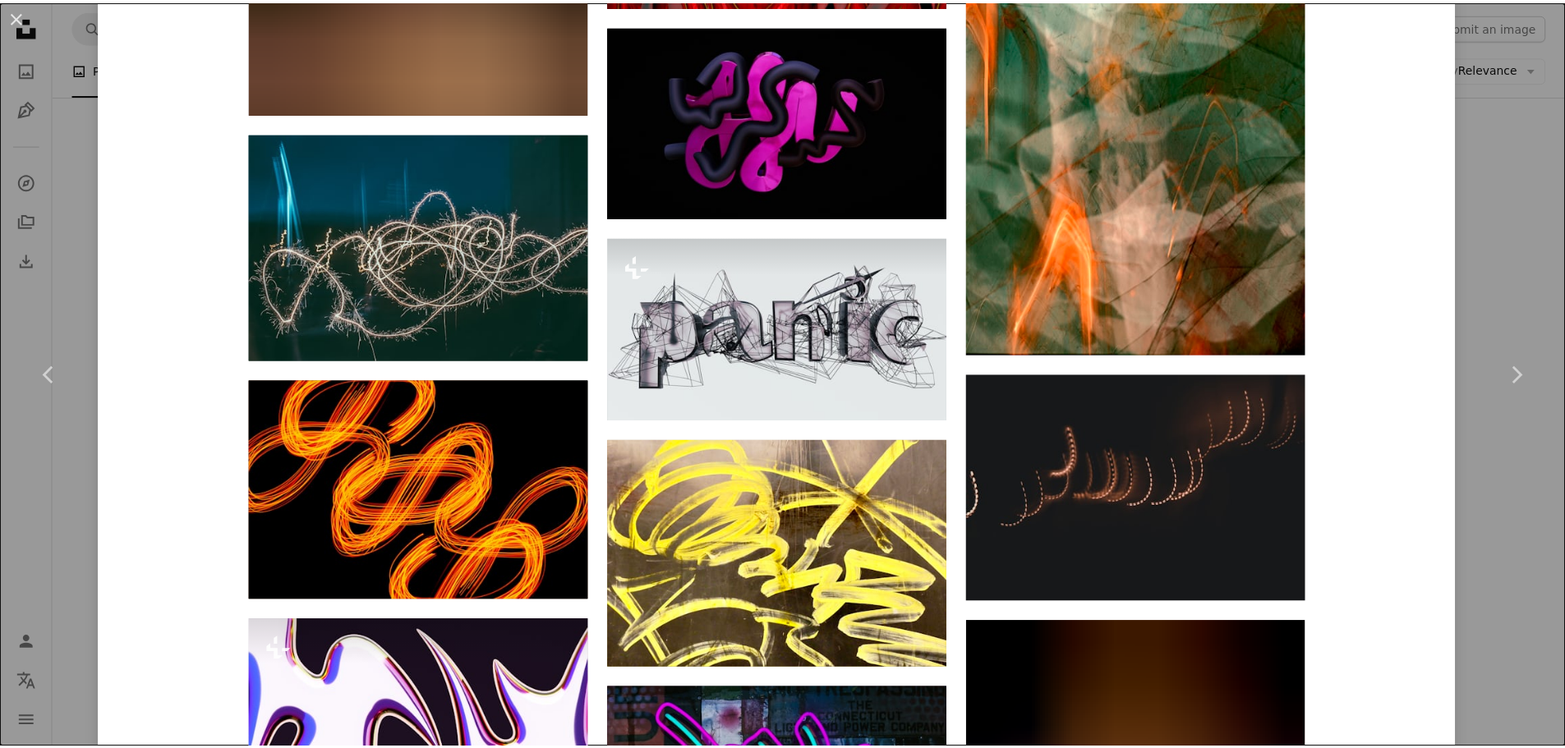
scroll to position [5202, 0]
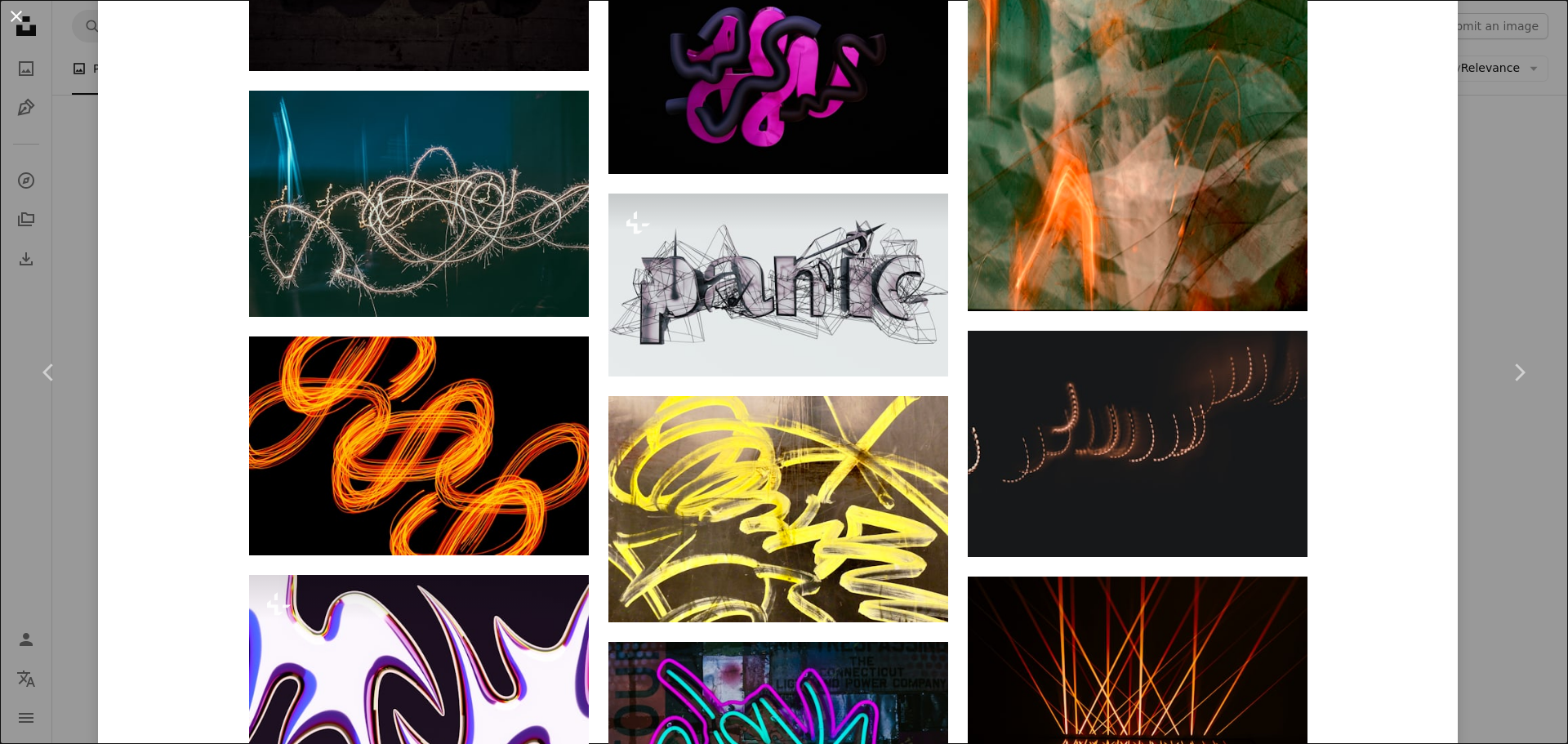
click at [7, 16] on button "An X shape" at bounding box center [17, 17] width 20 height 20
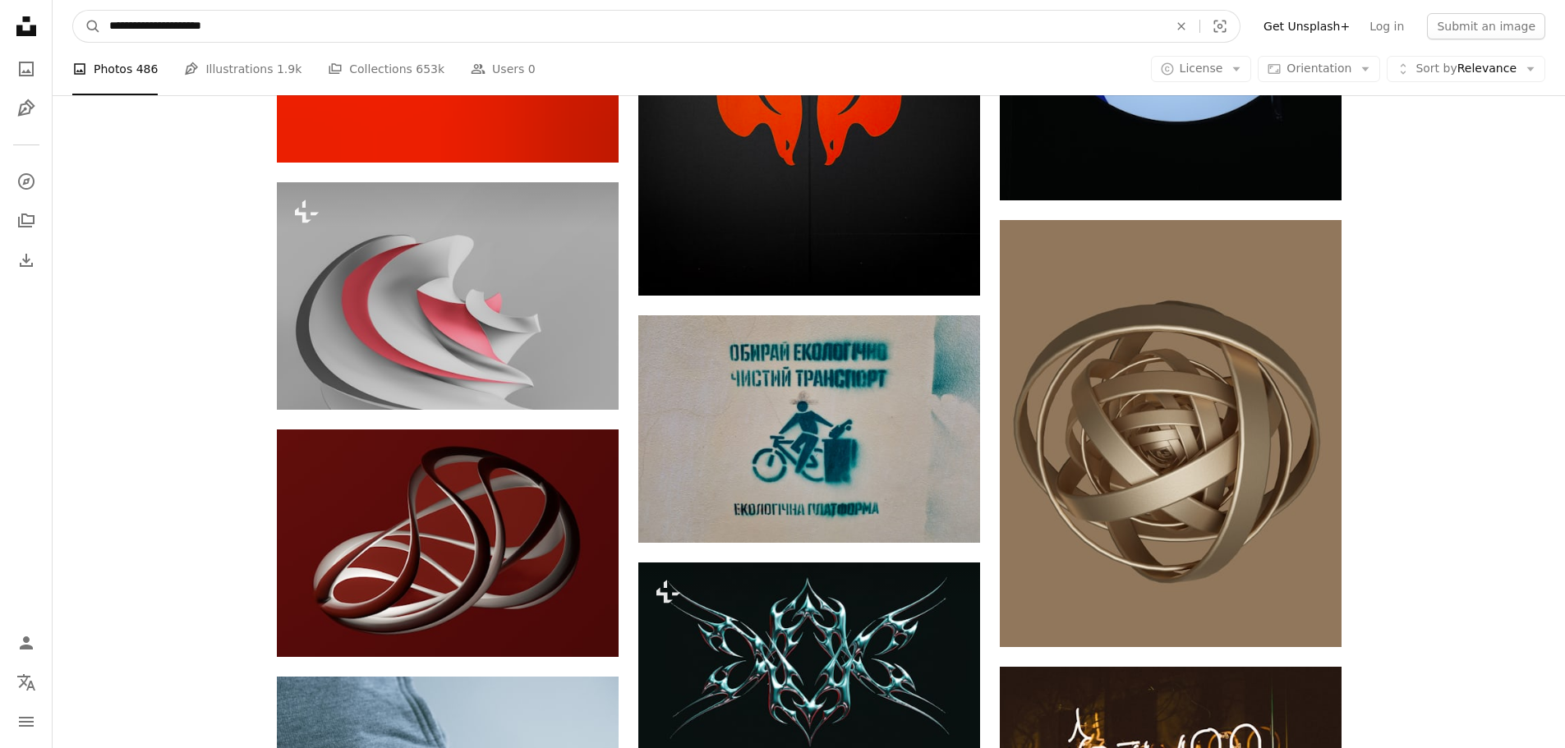
drag, startPoint x: 146, startPoint y: 12, endPoint x: 15, endPoint y: 2, distance: 131.7
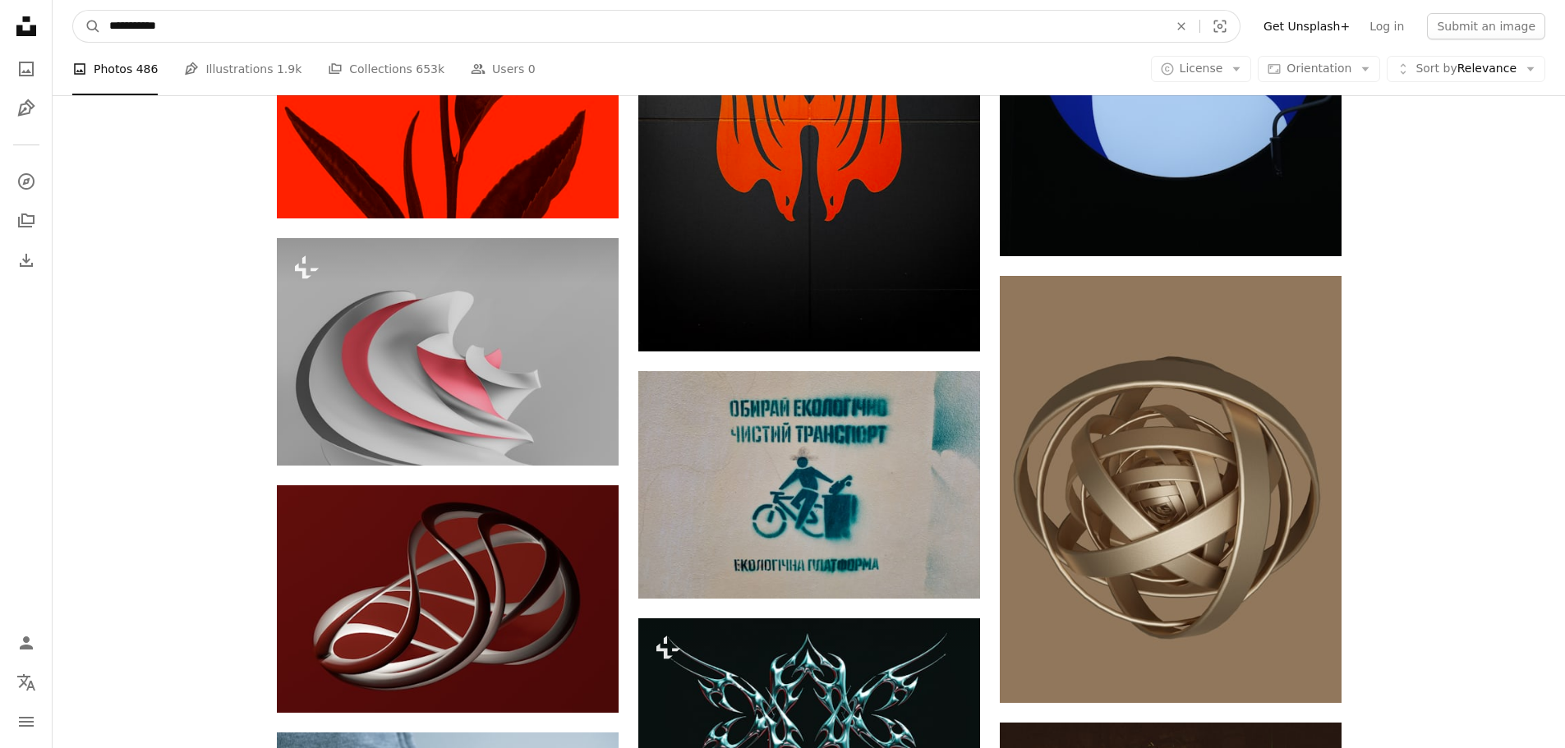
type input "**********"
click button "A magnifying glass" at bounding box center [87, 26] width 28 height 31
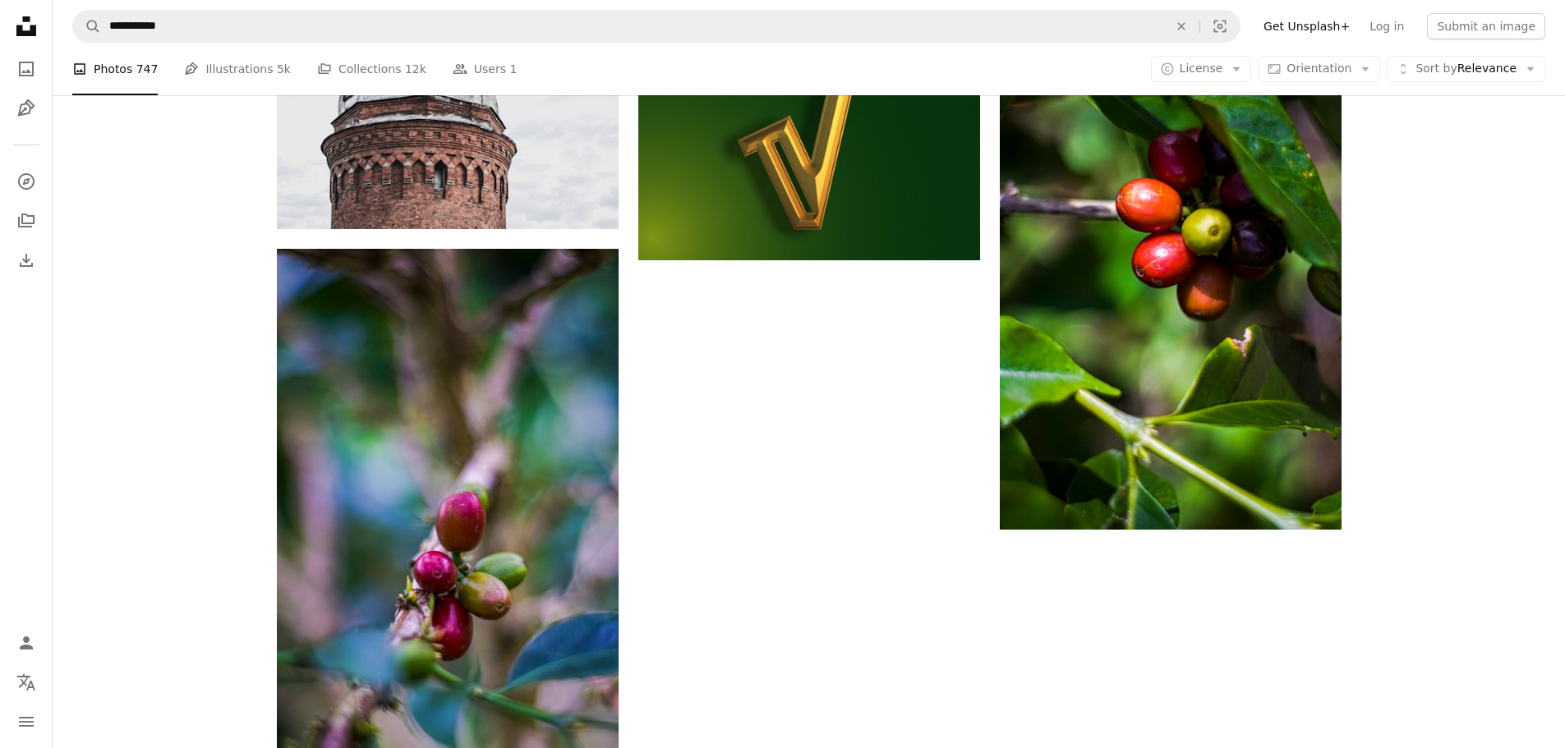
scroll to position [2626, 0]
